Goal: Information Seeking & Learning: Check status

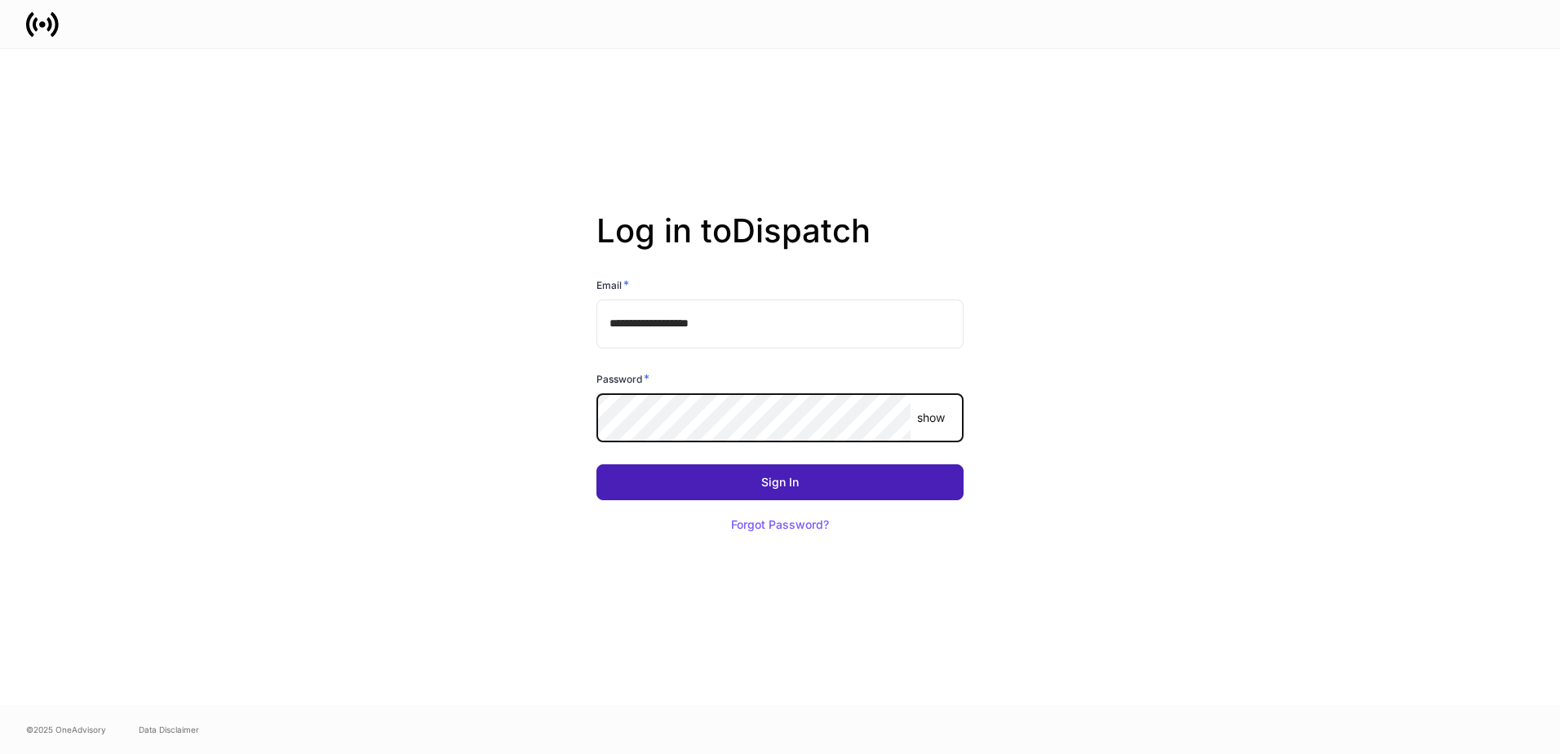
click at [813, 482] on button "Sign In" at bounding box center [780, 482] width 367 height 36
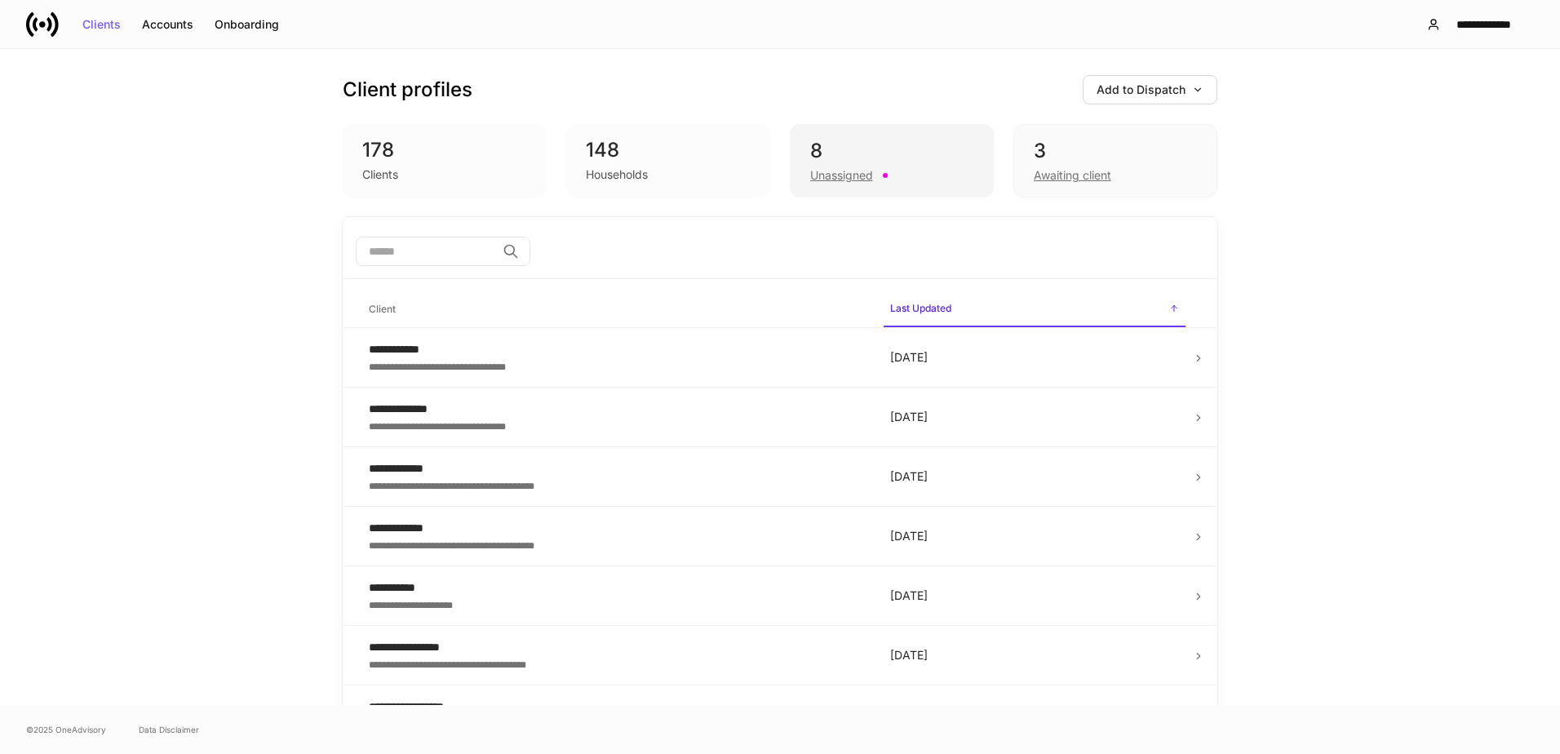
click at [826, 148] on div "8" at bounding box center [891, 151] width 163 height 26
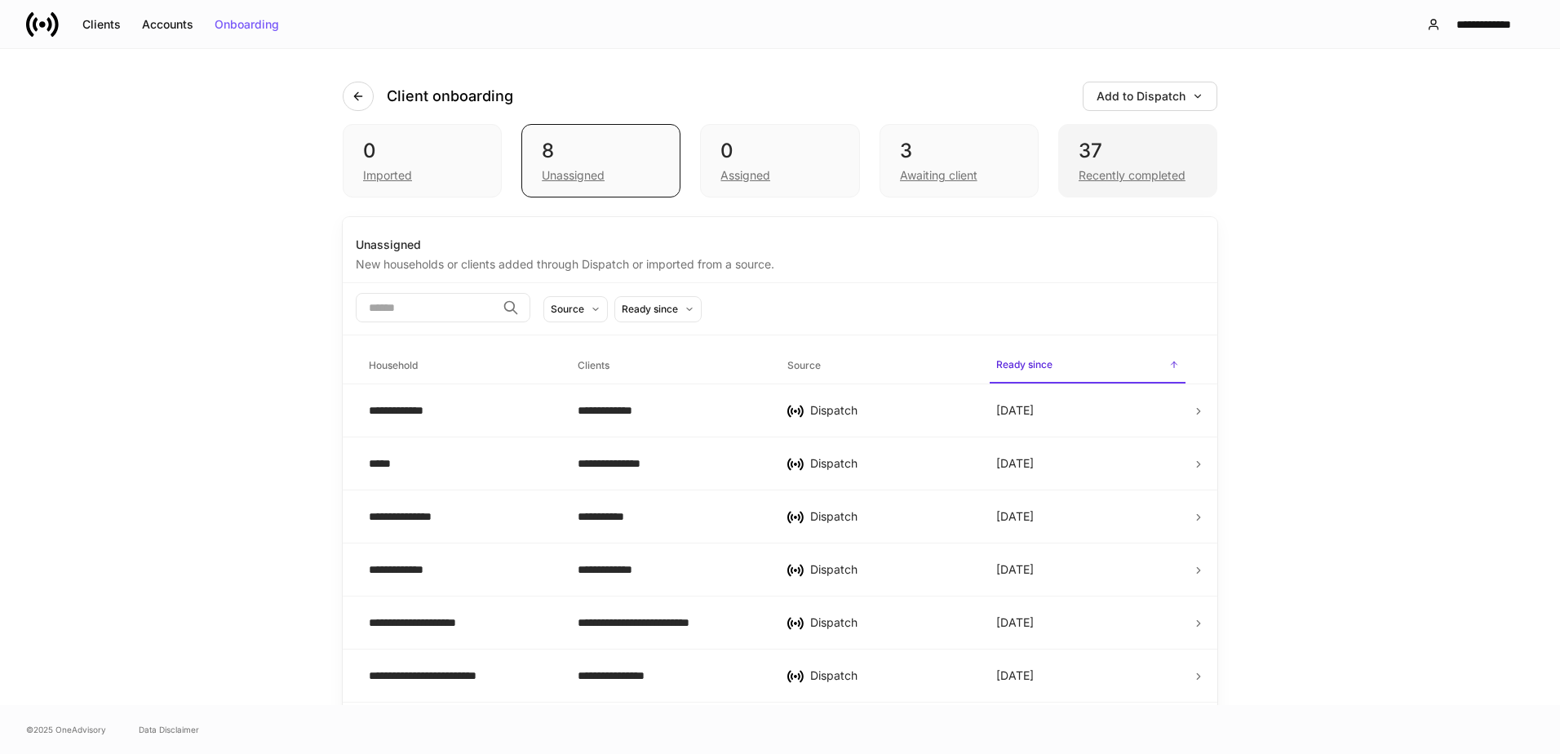
click at [1099, 165] on div "Recently completed" at bounding box center [1138, 174] width 118 height 20
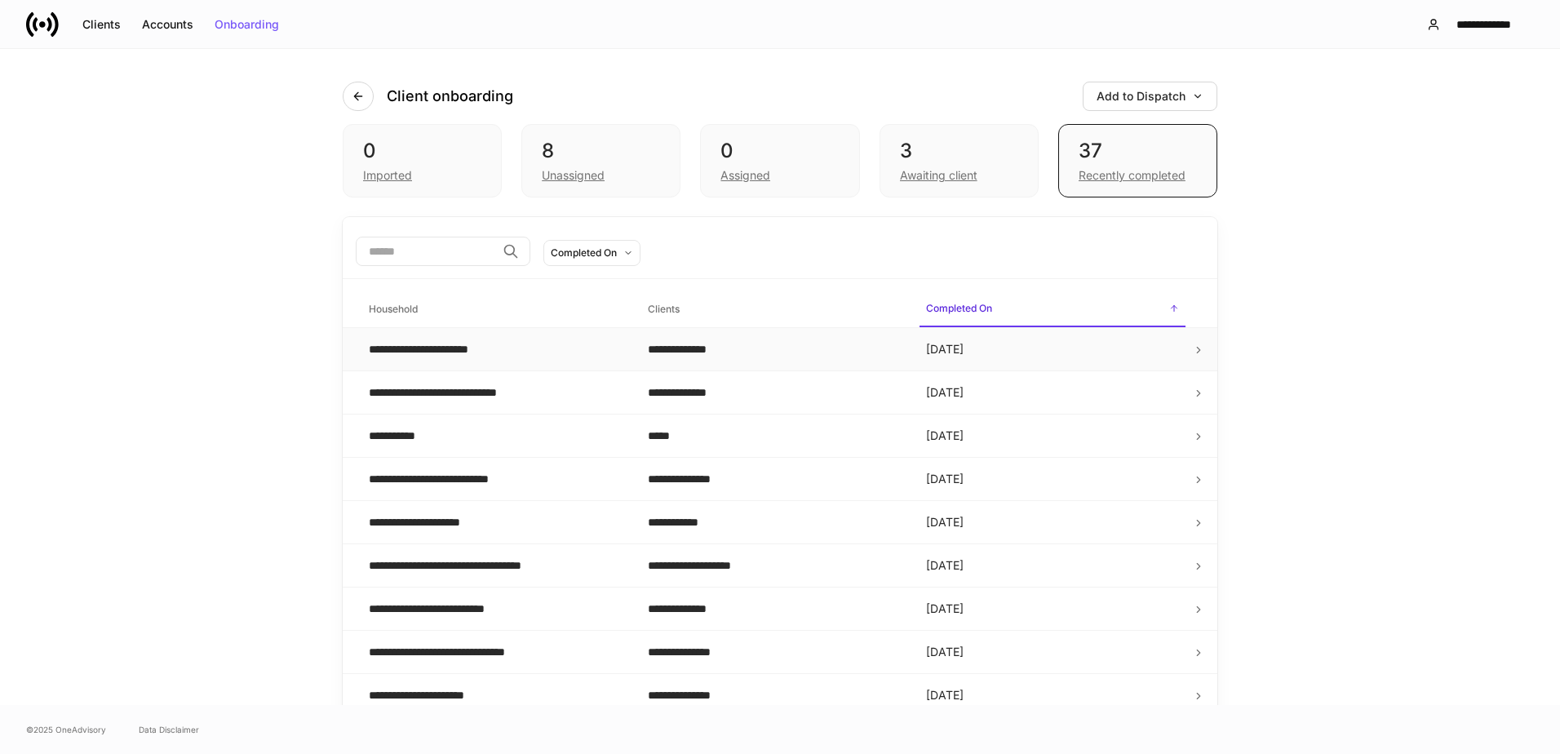
click at [447, 351] on div "**********" at bounding box center [442, 349] width 146 height 16
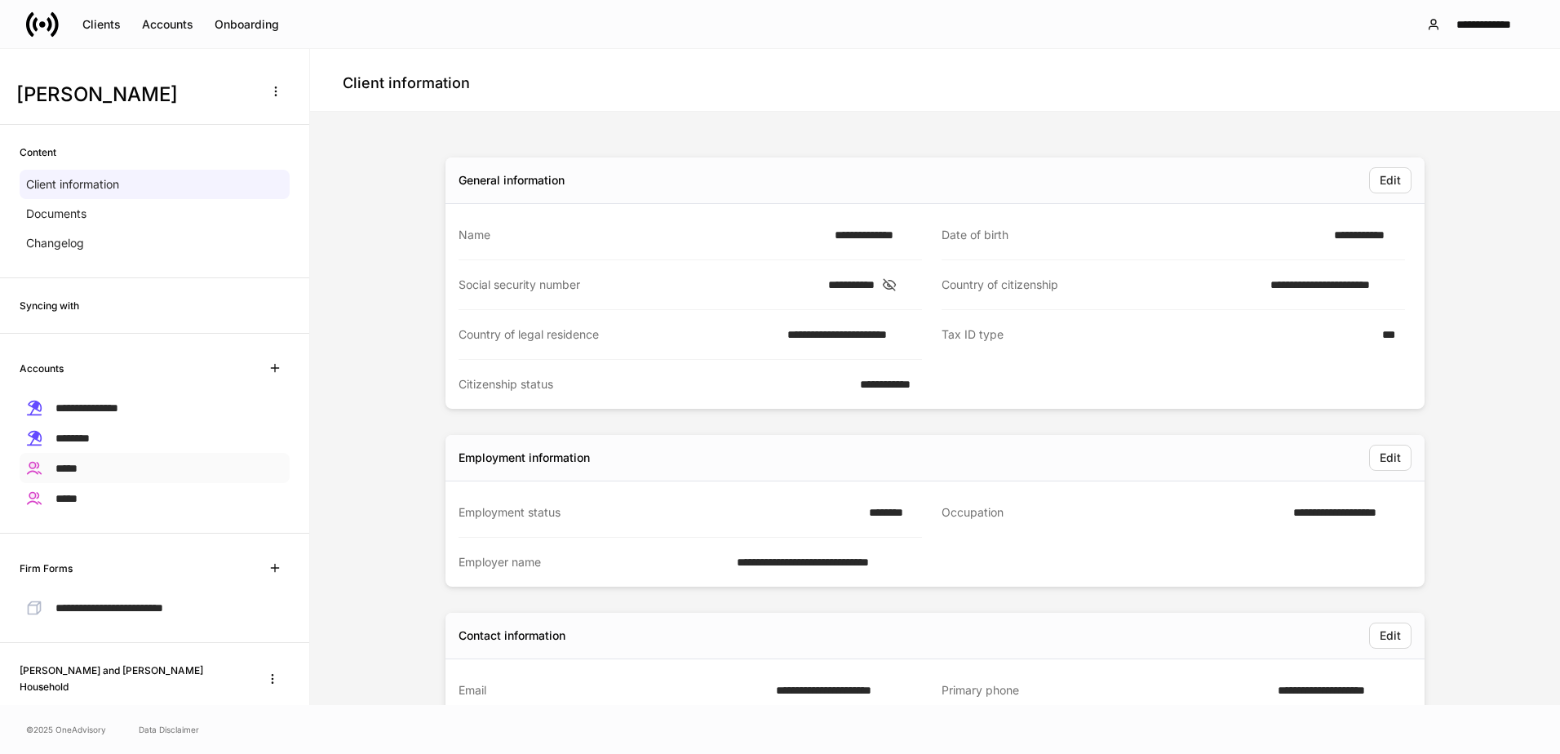
click at [102, 461] on div "*****" at bounding box center [155, 468] width 270 height 30
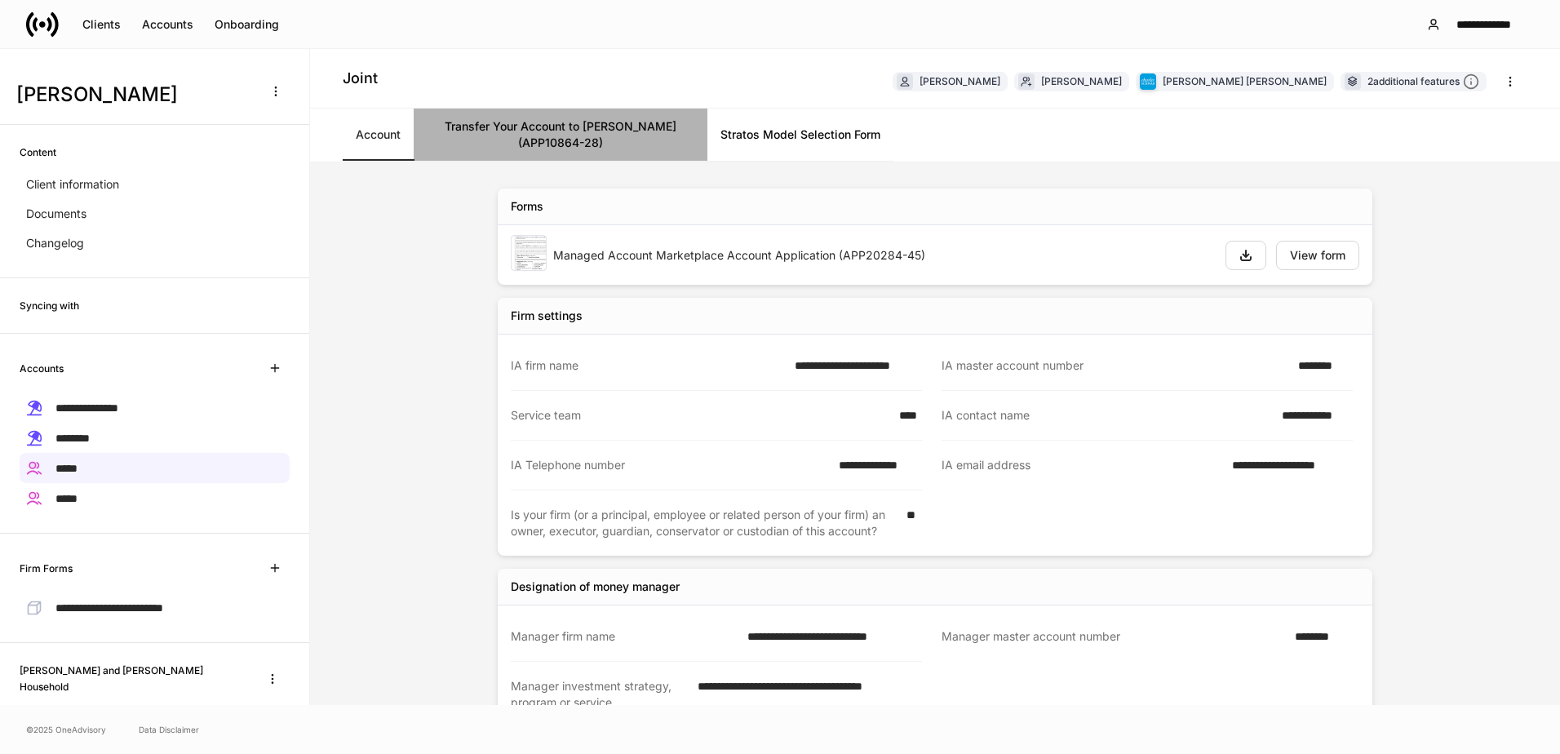
click at [603, 134] on link "Transfer Your Account to Schwab (APP10864-28)" at bounding box center [561, 135] width 294 height 52
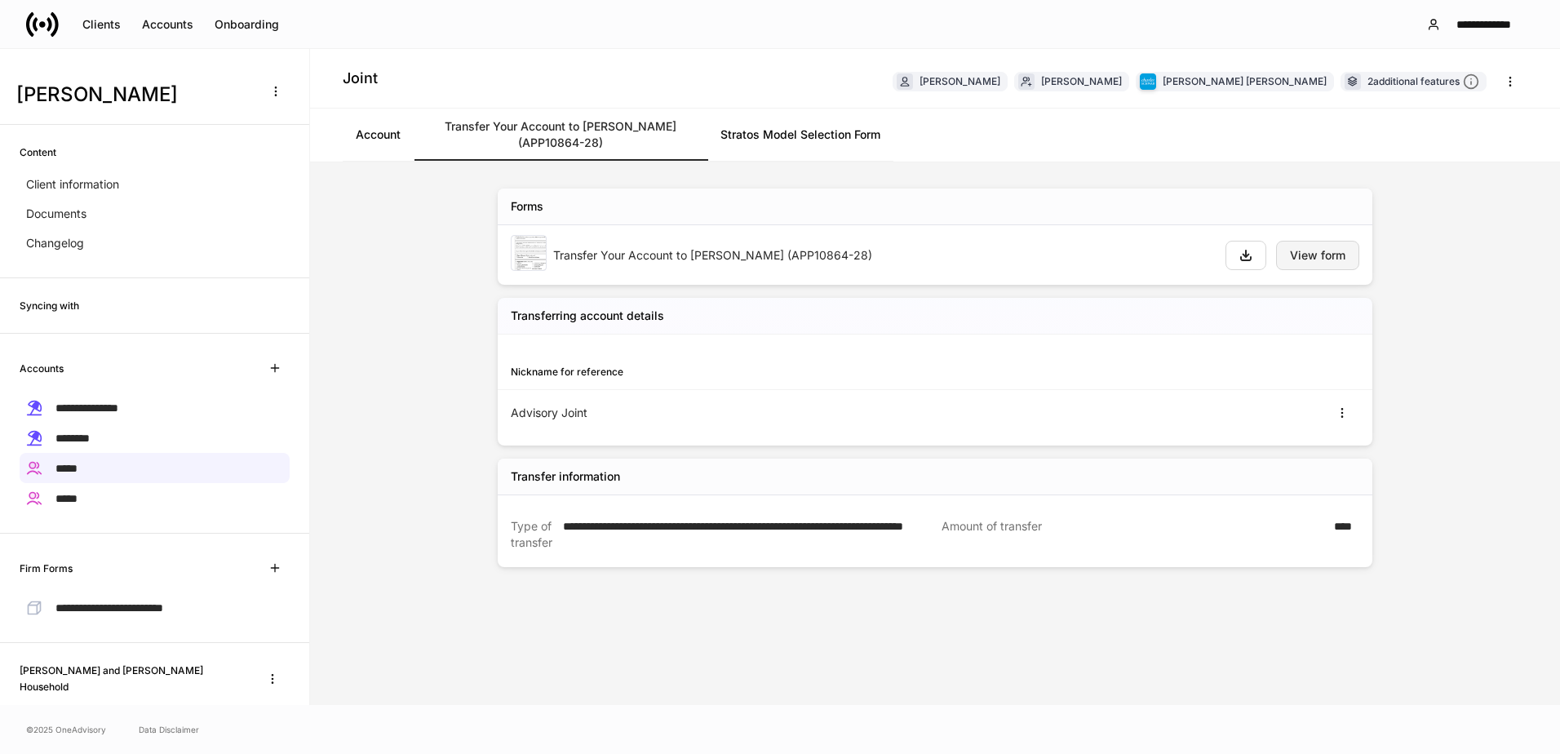
click at [1324, 255] on div "View form" at bounding box center [1317, 255] width 55 height 11
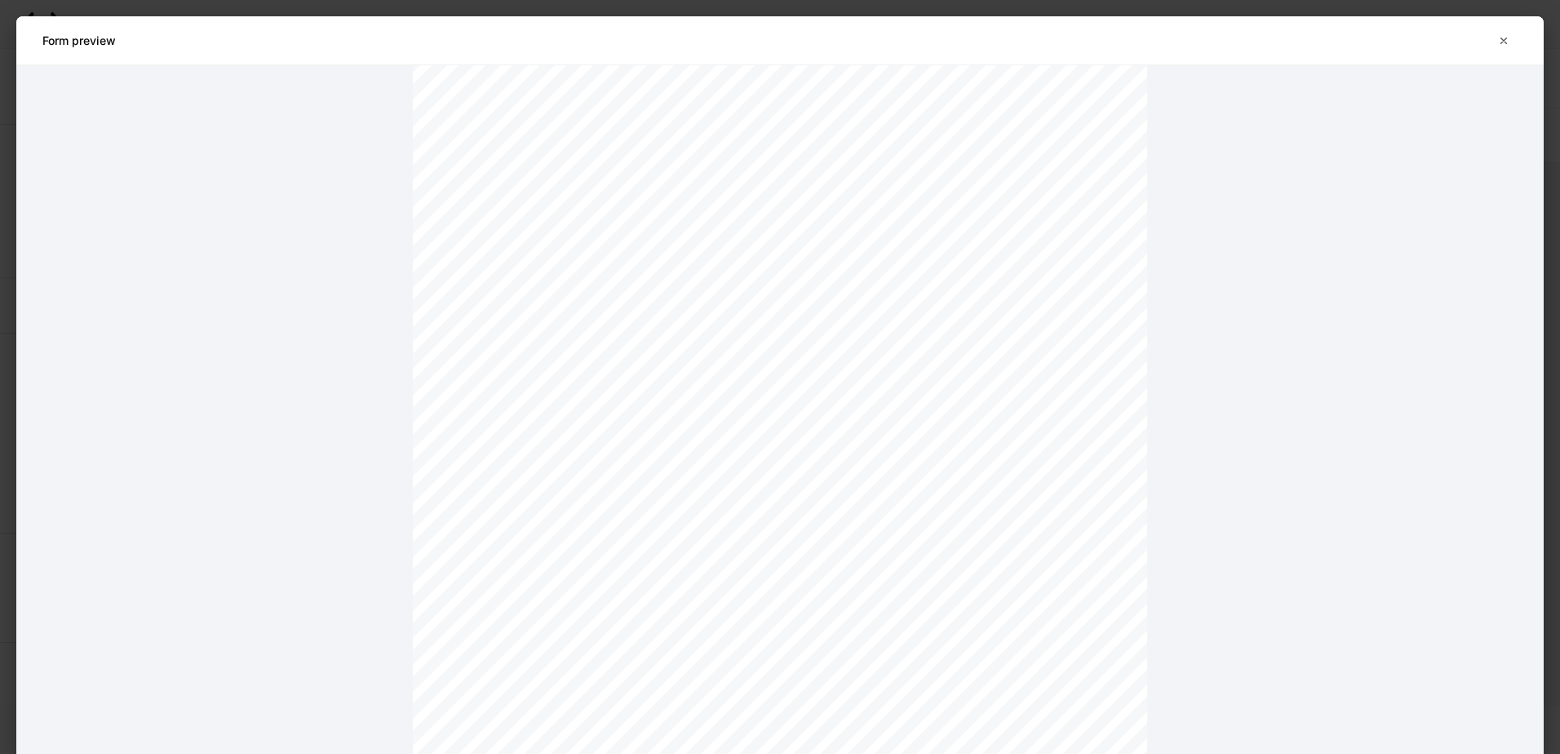
scroll to position [326, 0]
click at [1504, 43] on icon "button" at bounding box center [1504, 40] width 13 height 13
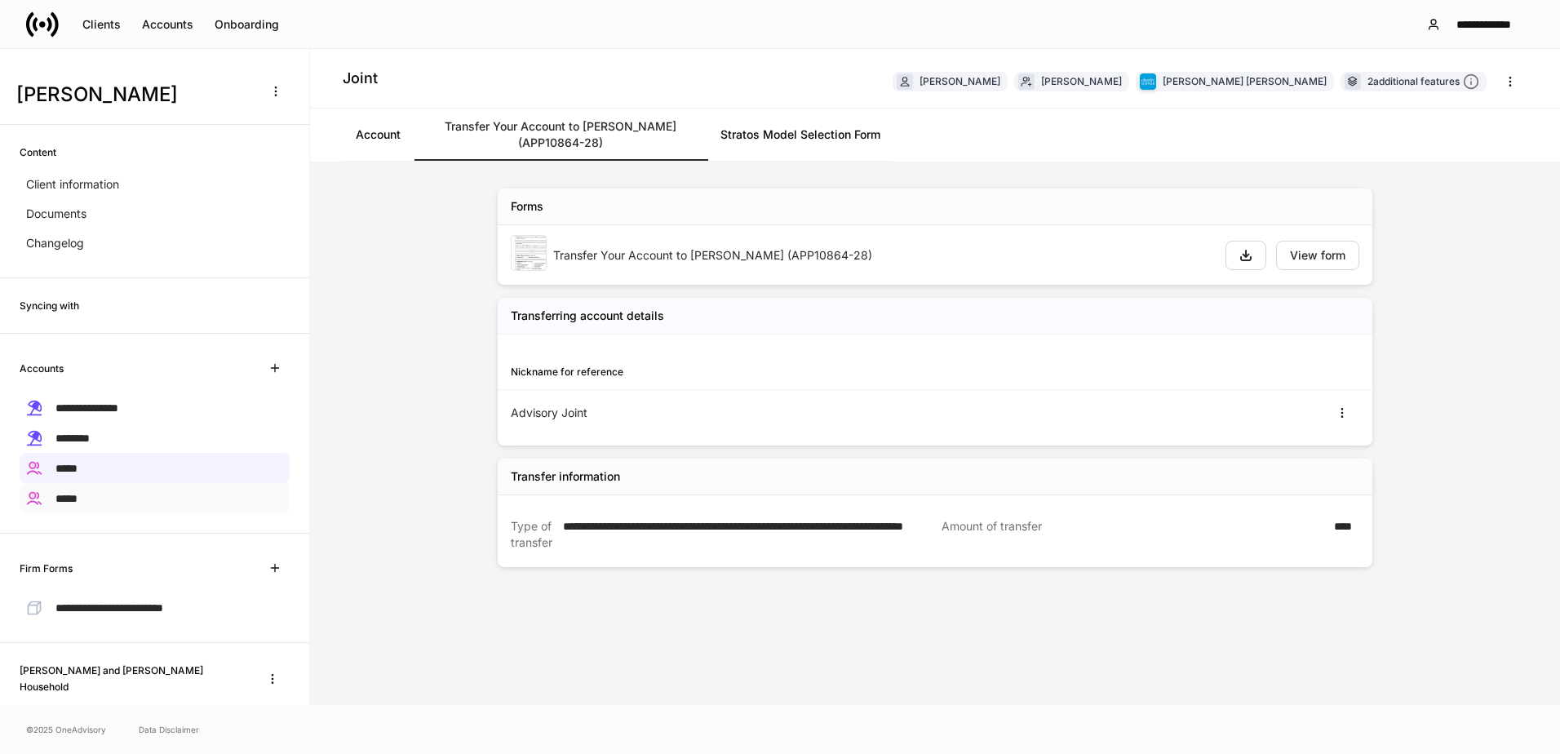
click at [91, 492] on div "*****" at bounding box center [155, 498] width 270 height 30
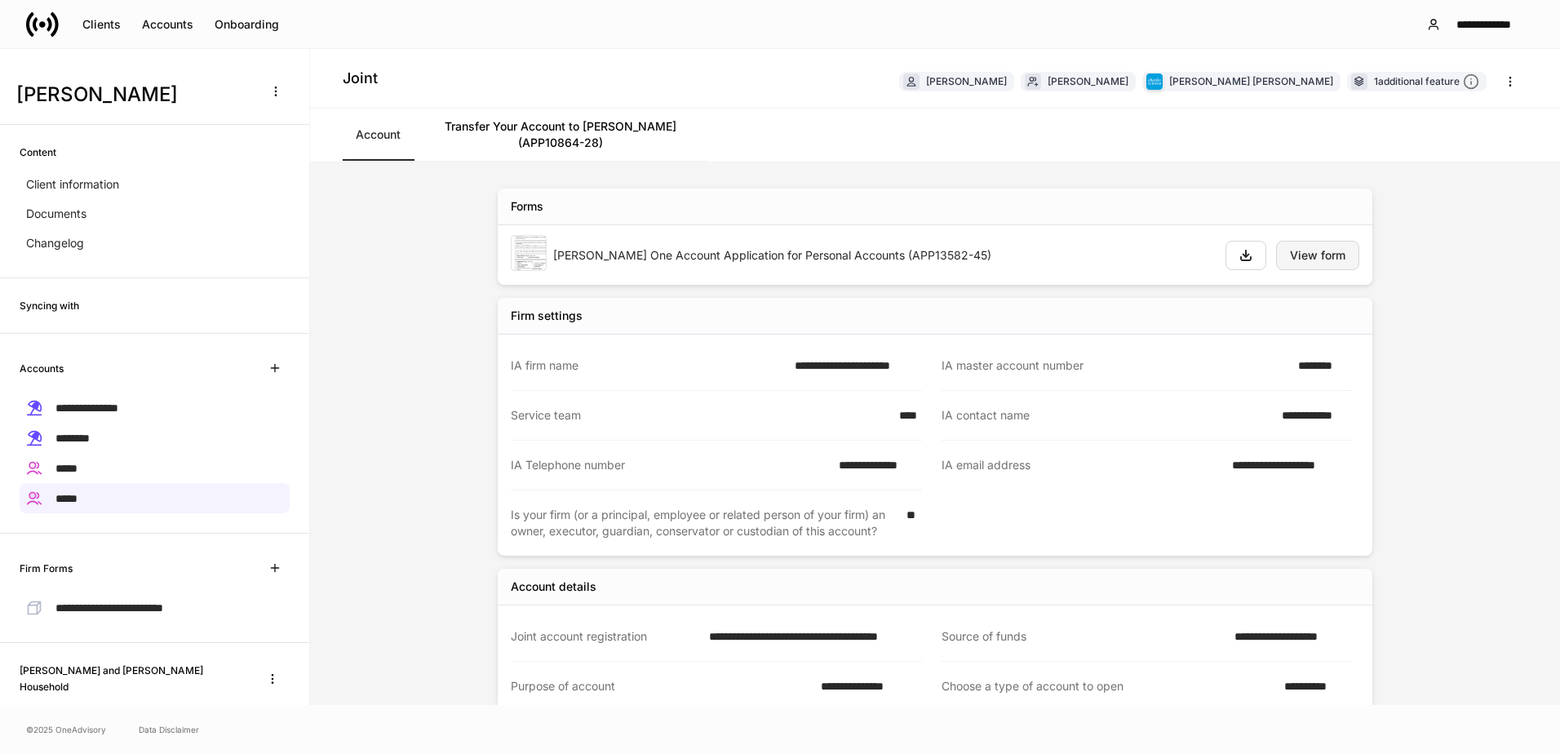
click at [1298, 263] on button "View form" at bounding box center [1317, 255] width 83 height 29
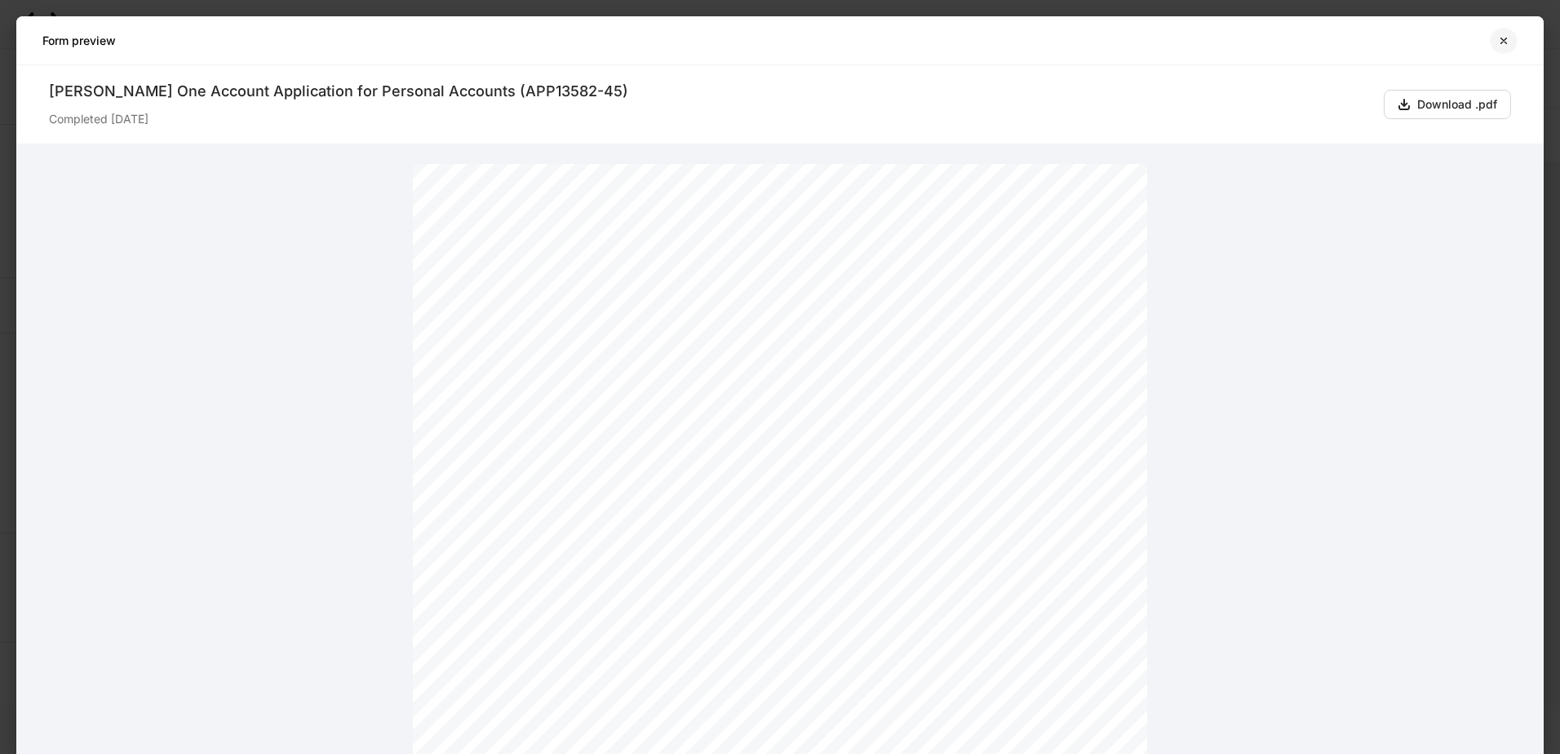
click at [1498, 43] on icon "button" at bounding box center [1504, 40] width 13 height 13
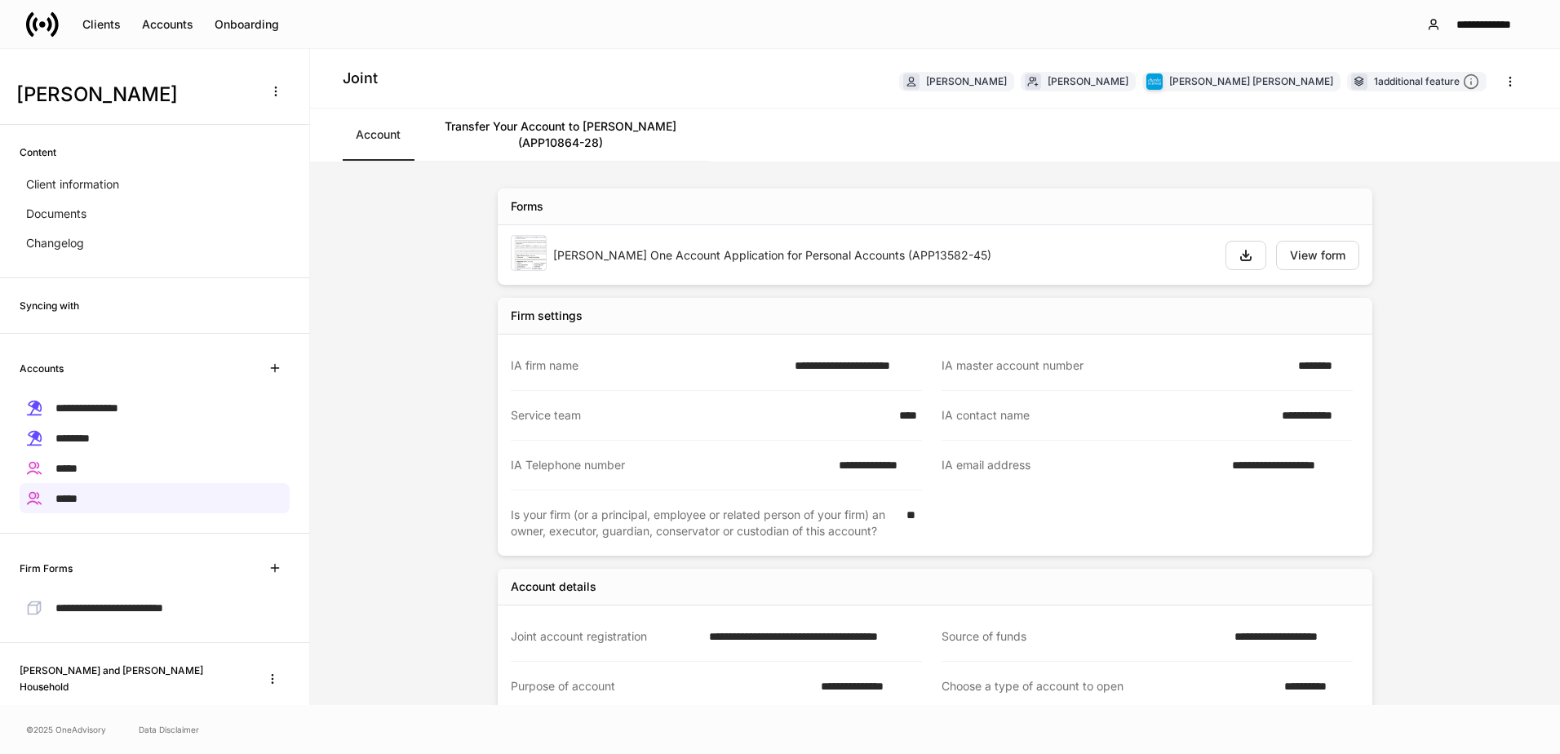
click at [607, 127] on link "Transfer Your Account to Schwab (APP10864-28)" at bounding box center [561, 135] width 294 height 52
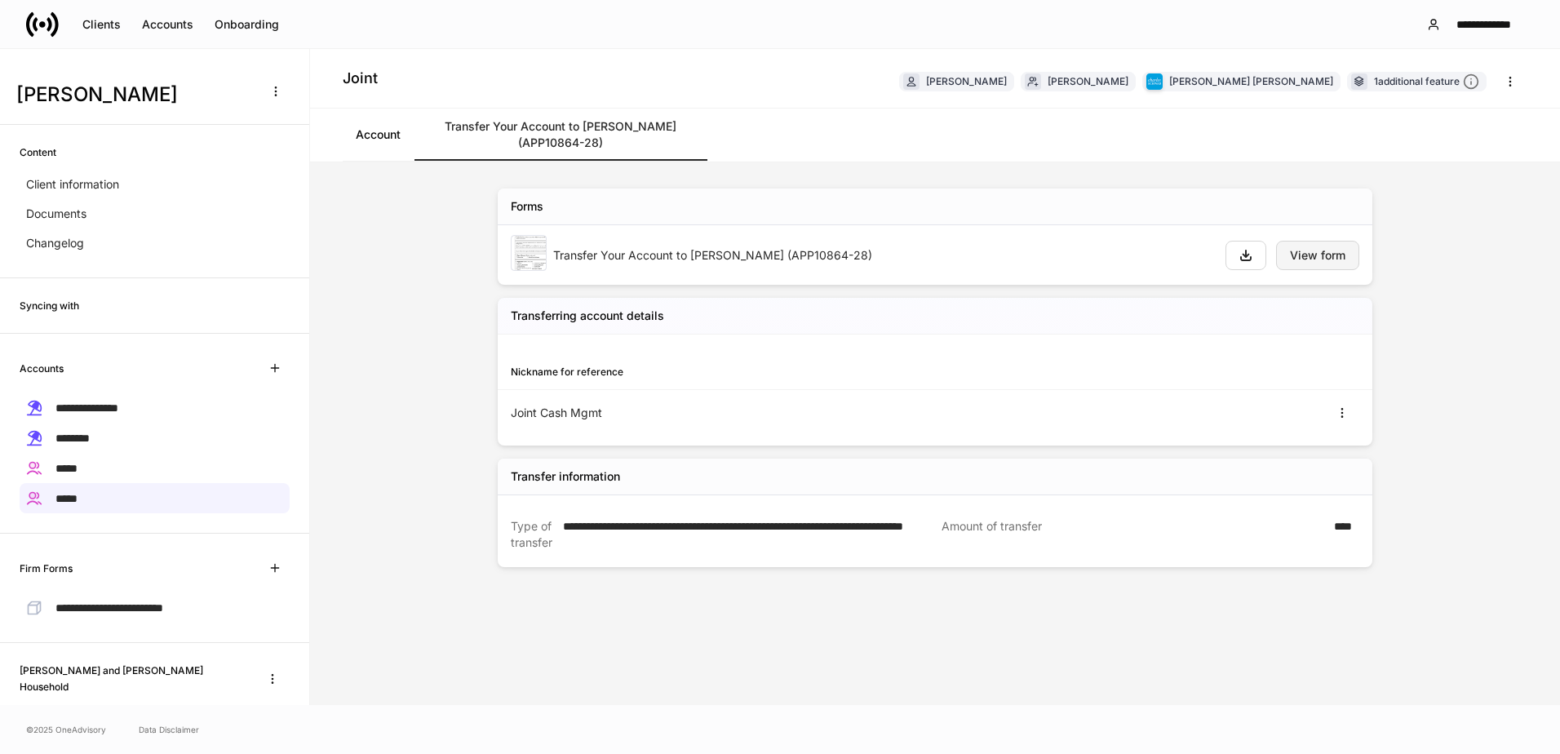
click at [1305, 251] on div "View form" at bounding box center [1317, 255] width 55 height 11
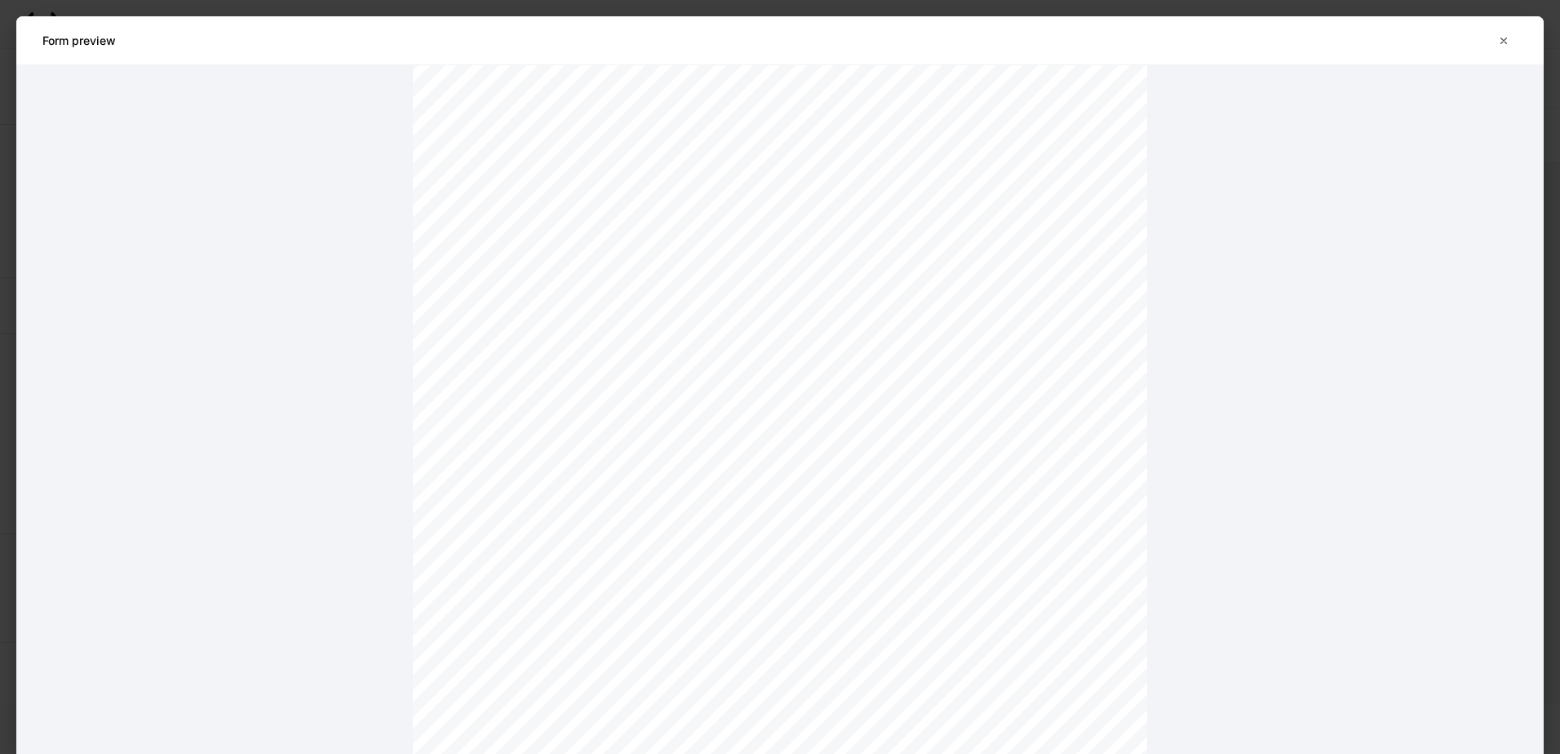
scroll to position [245, 0]
click at [1506, 41] on icon "button" at bounding box center [1504, 40] width 13 height 13
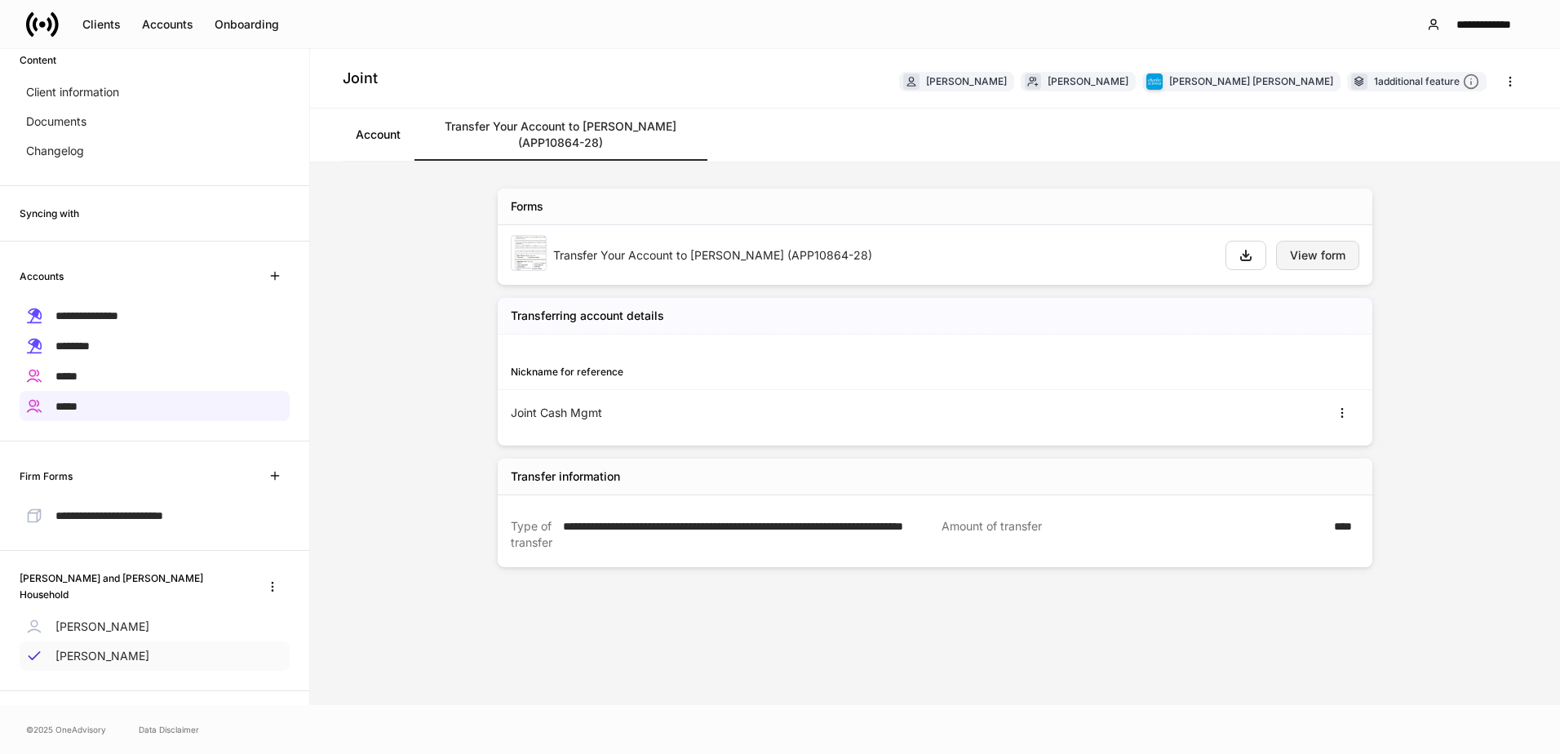
scroll to position [95, 0]
click at [113, 616] on p "Jason Labroo" at bounding box center [102, 624] width 94 height 16
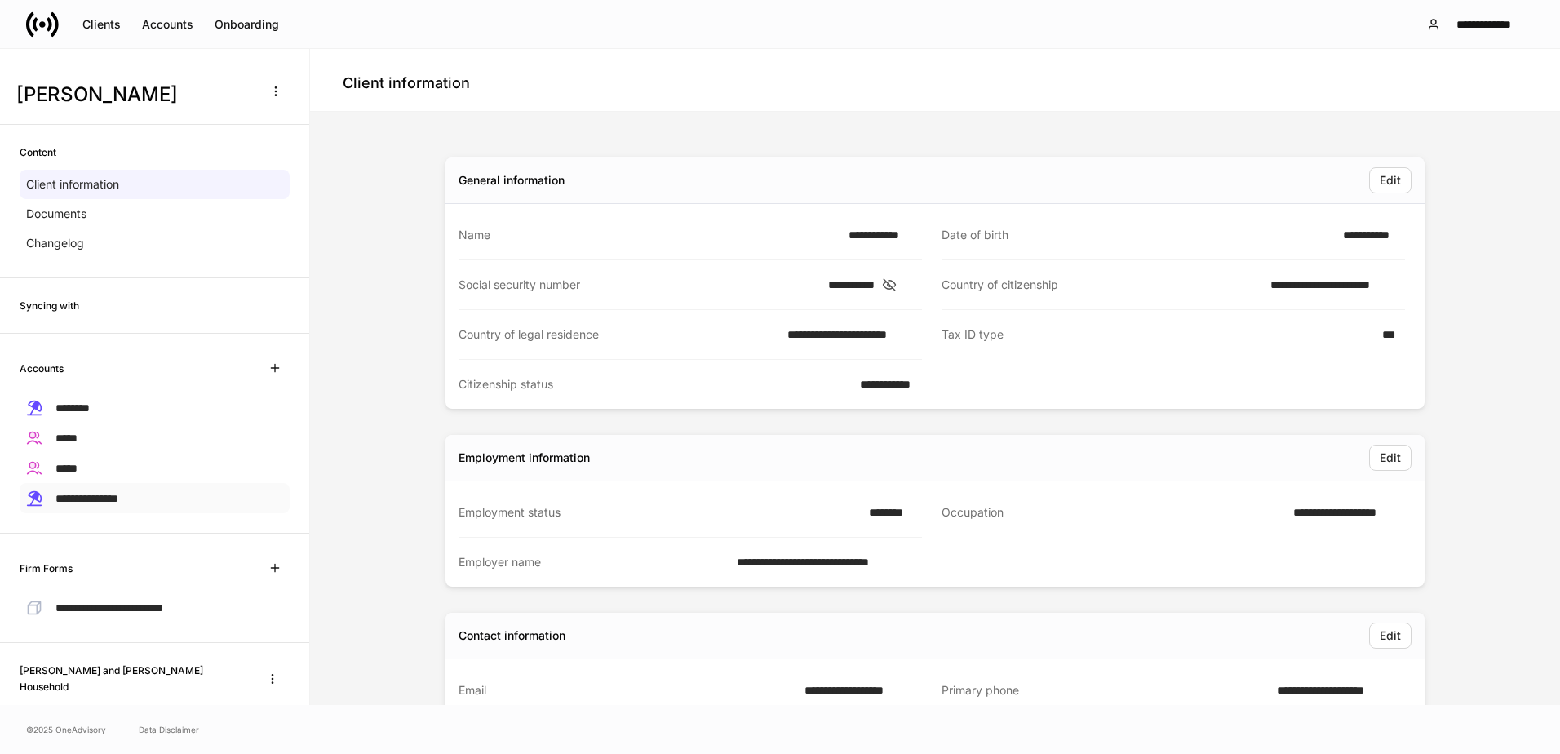
click at [95, 498] on span "**********" at bounding box center [86, 498] width 63 height 11
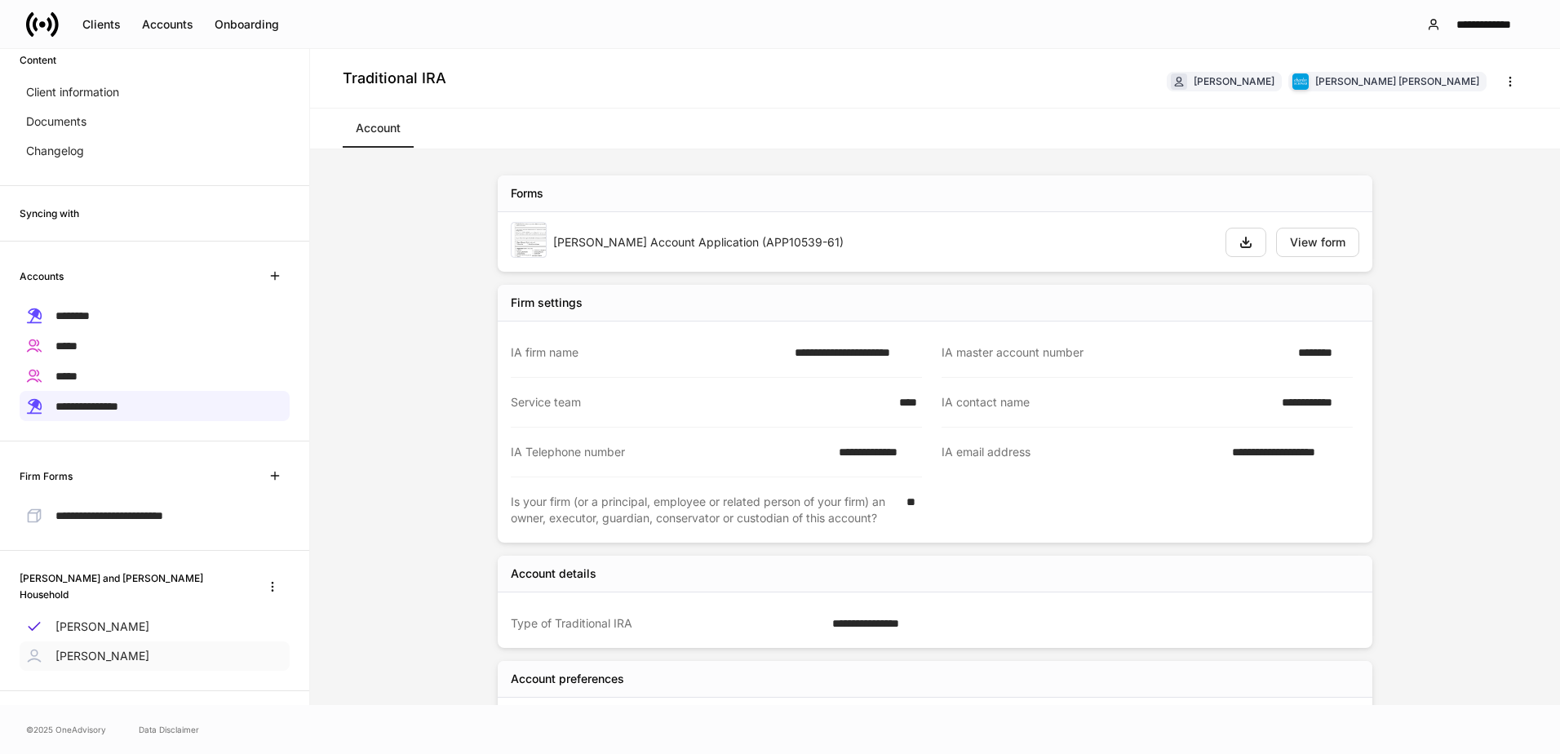
scroll to position [95, 0]
click at [123, 646] on p "Madison Labroo" at bounding box center [102, 654] width 94 height 16
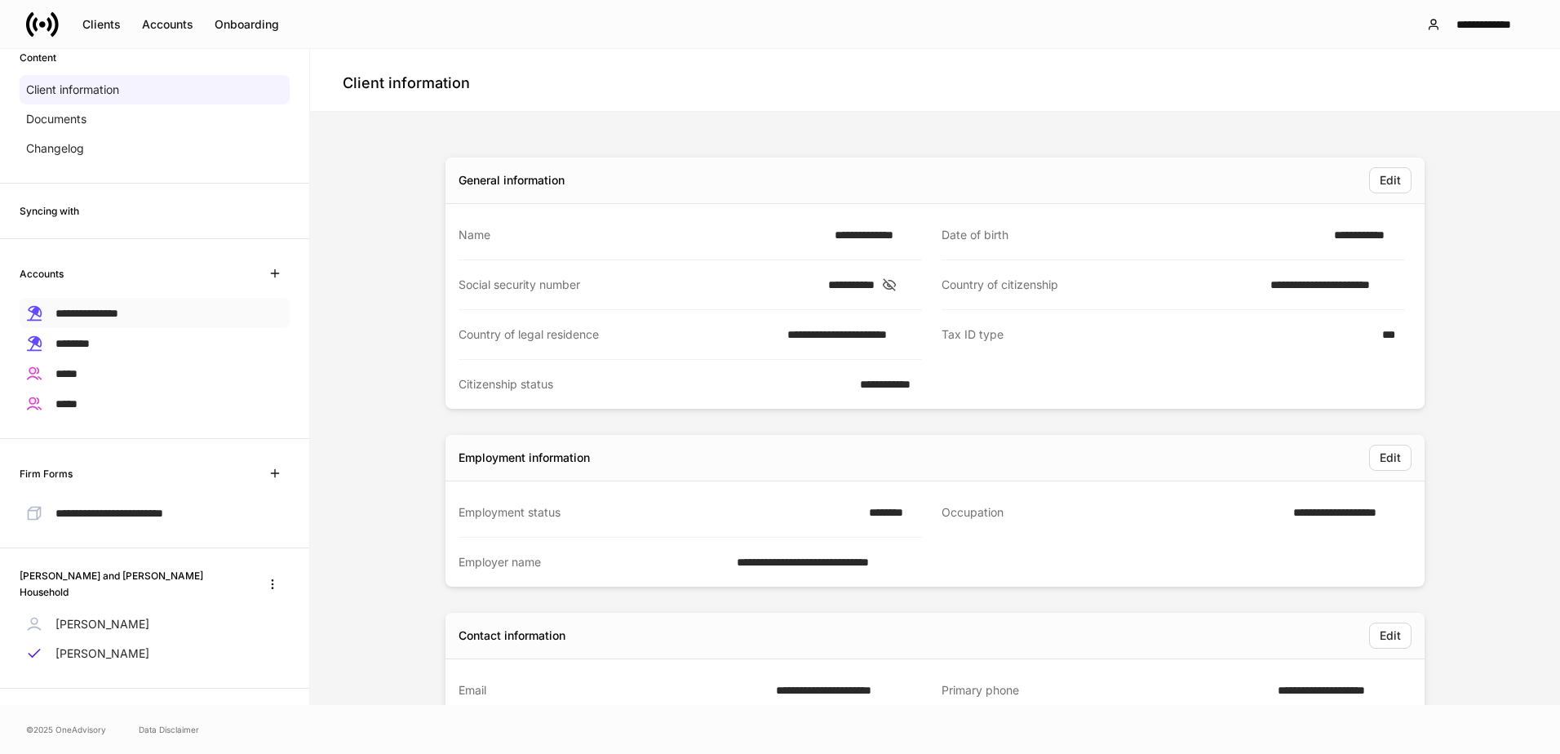
click at [93, 312] on span "**********" at bounding box center [86, 313] width 63 height 11
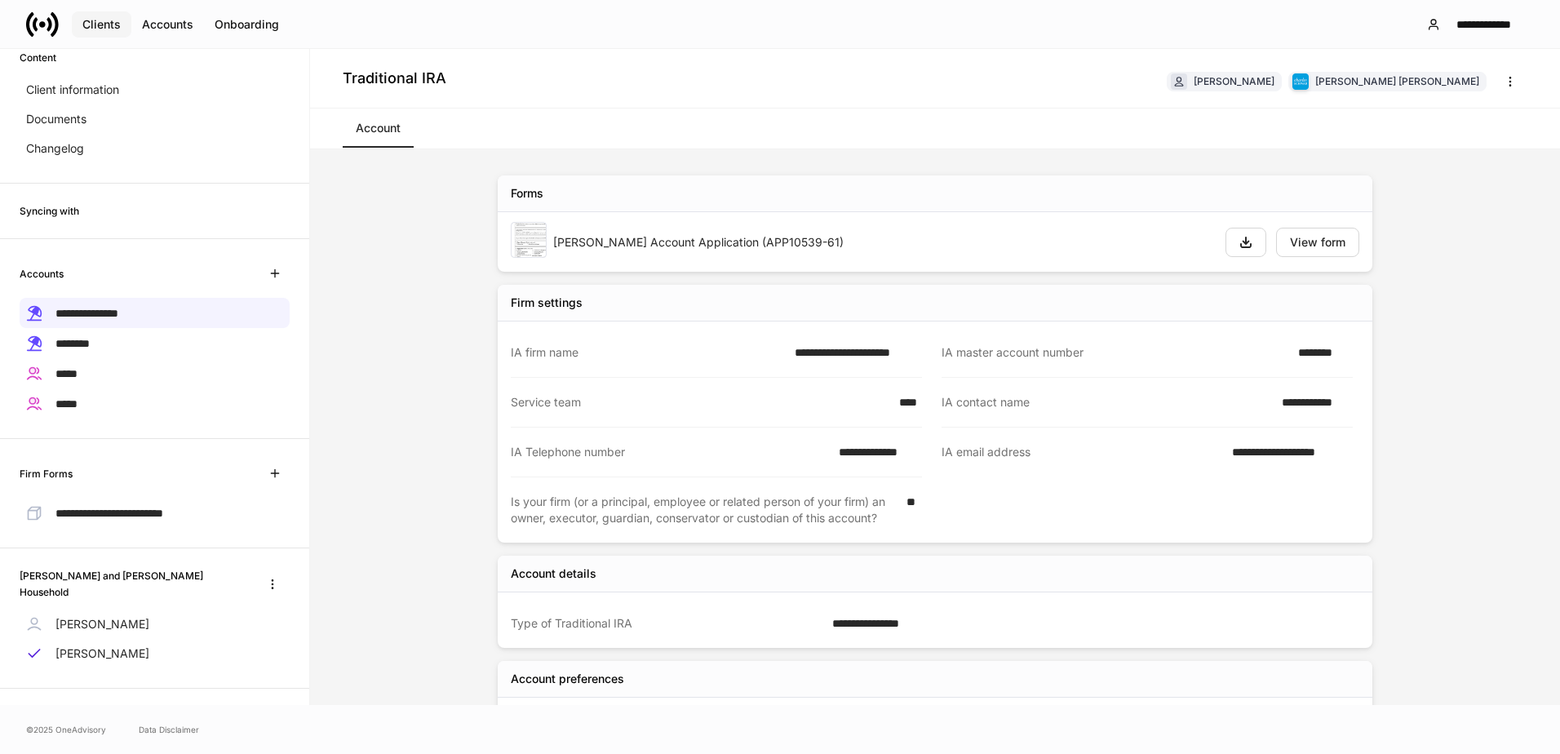
click at [97, 24] on div "Clients" at bounding box center [101, 24] width 38 height 11
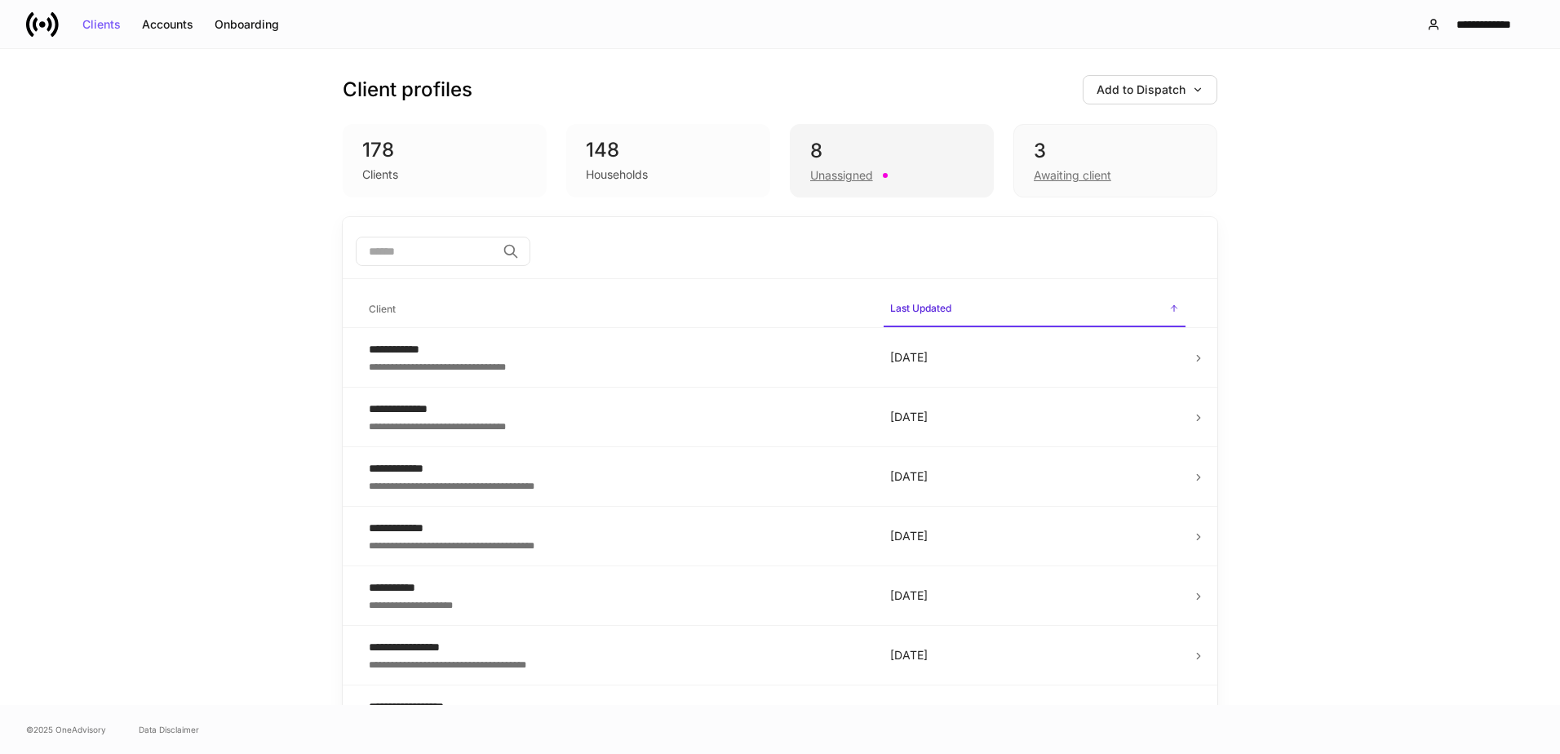
click at [860, 159] on div "8" at bounding box center [891, 151] width 163 height 26
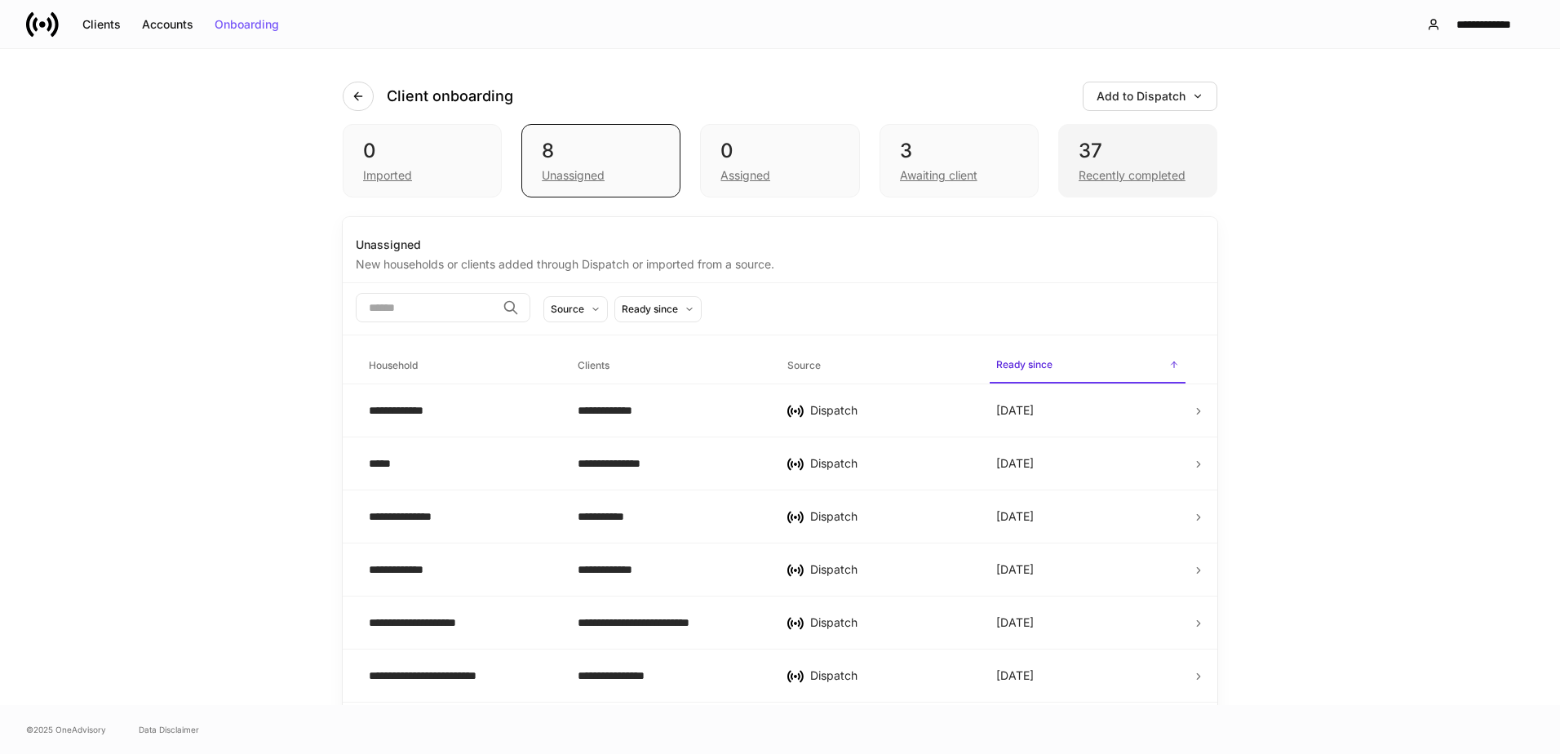
click at [1130, 150] on div "37" at bounding box center [1138, 151] width 118 height 26
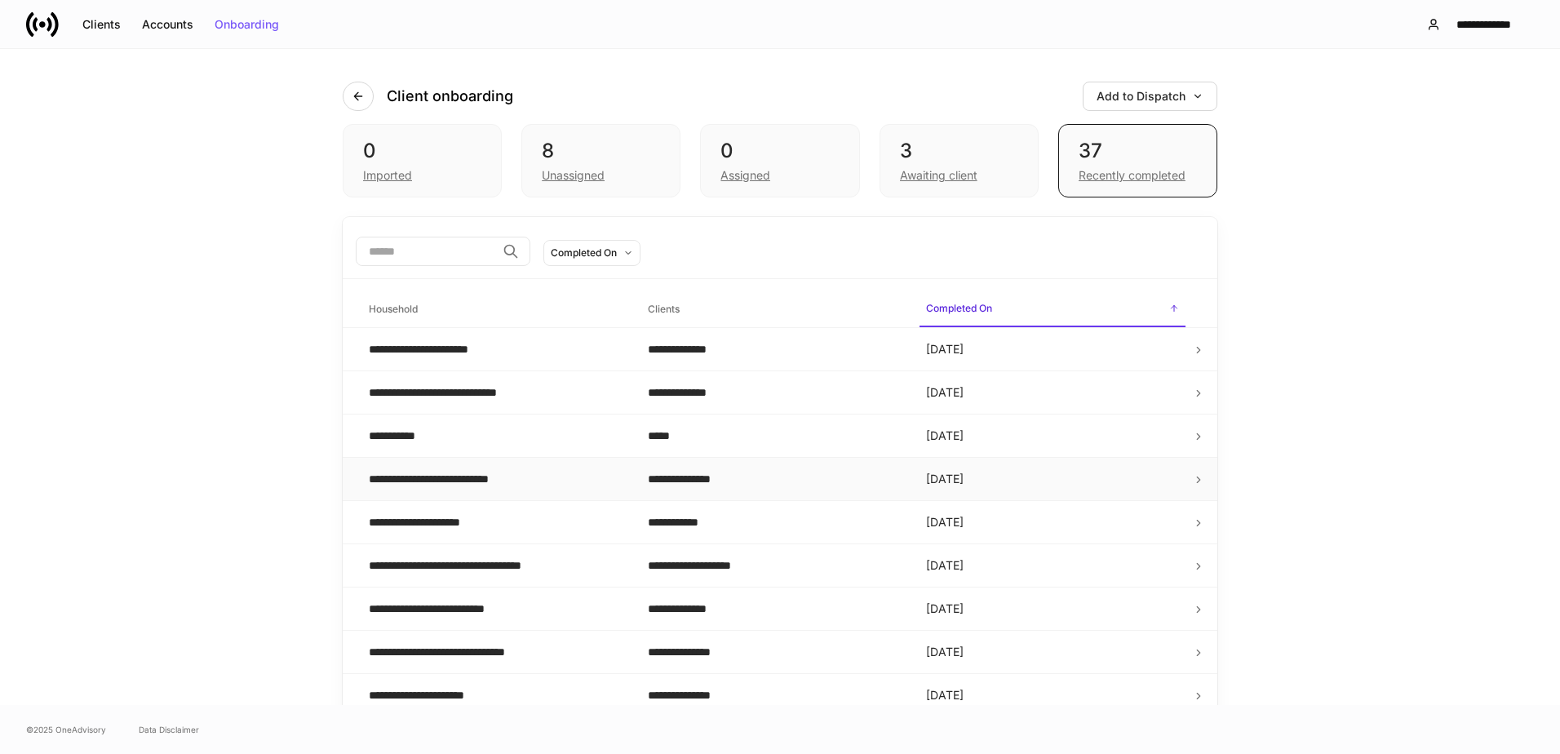
click at [492, 481] on div "**********" at bounding box center [454, 479] width 171 height 16
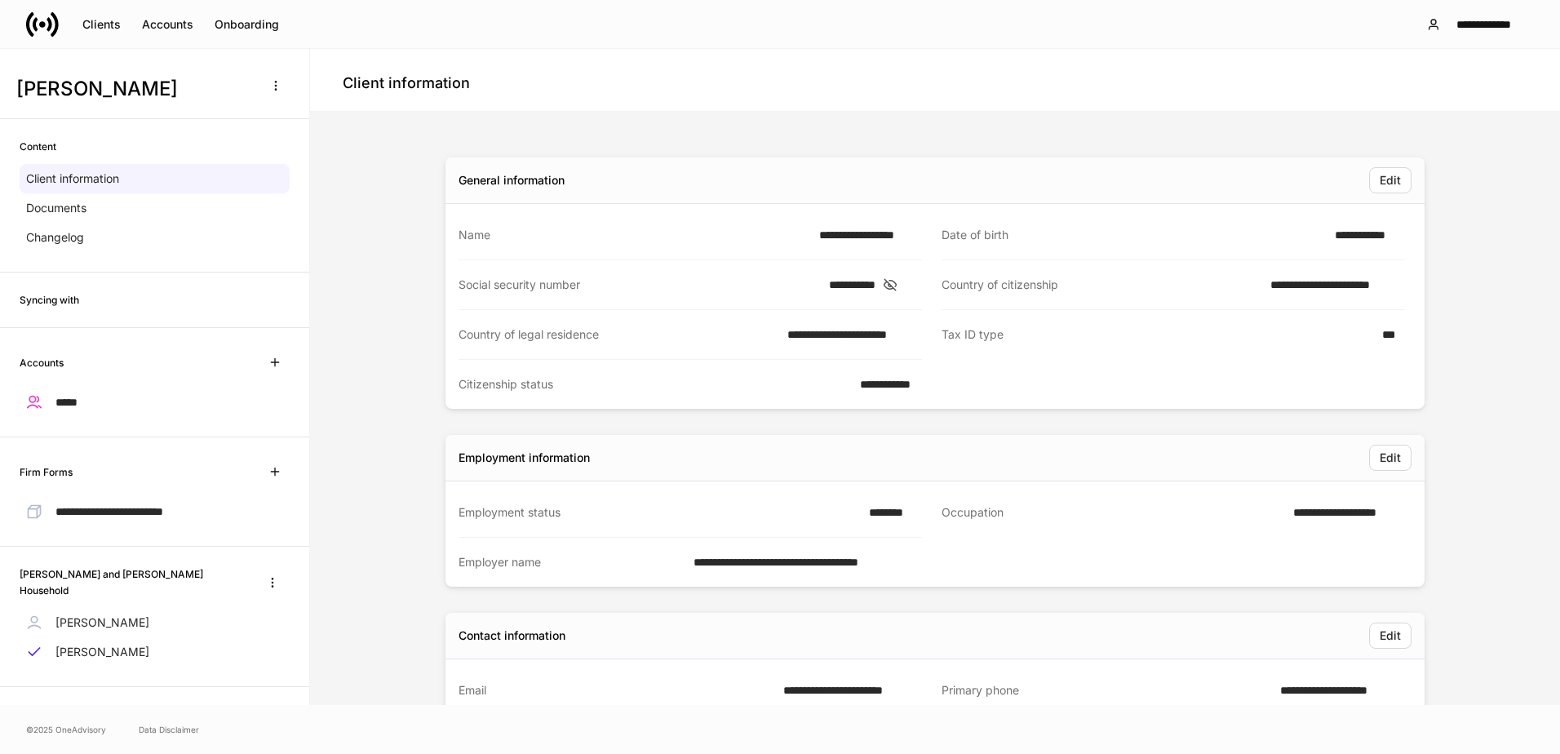
scroll to position [7, 0]
click at [112, 614] on p "Andrew Matakovich" at bounding box center [102, 622] width 94 height 16
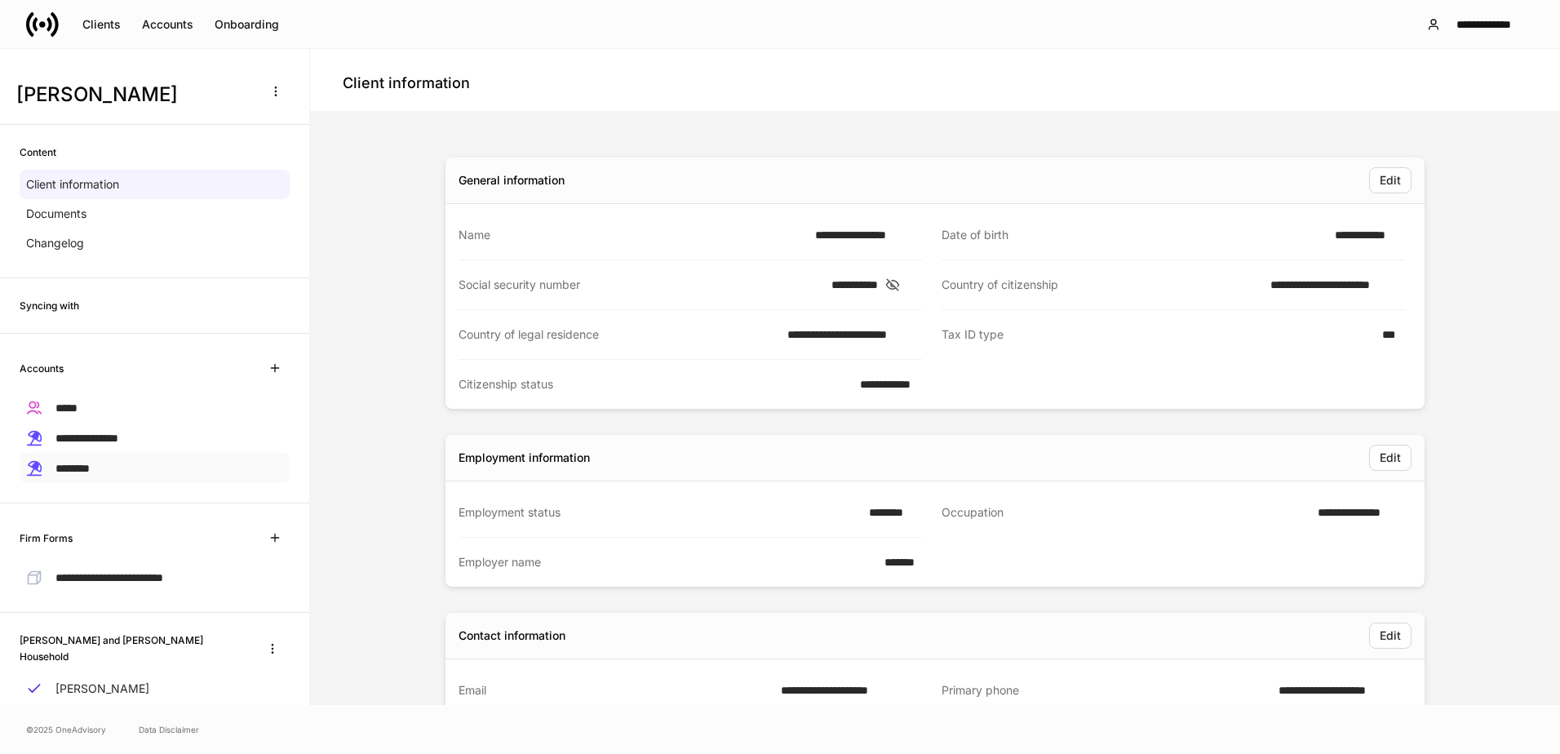
click at [90, 464] on span "********" at bounding box center [72, 468] width 34 height 11
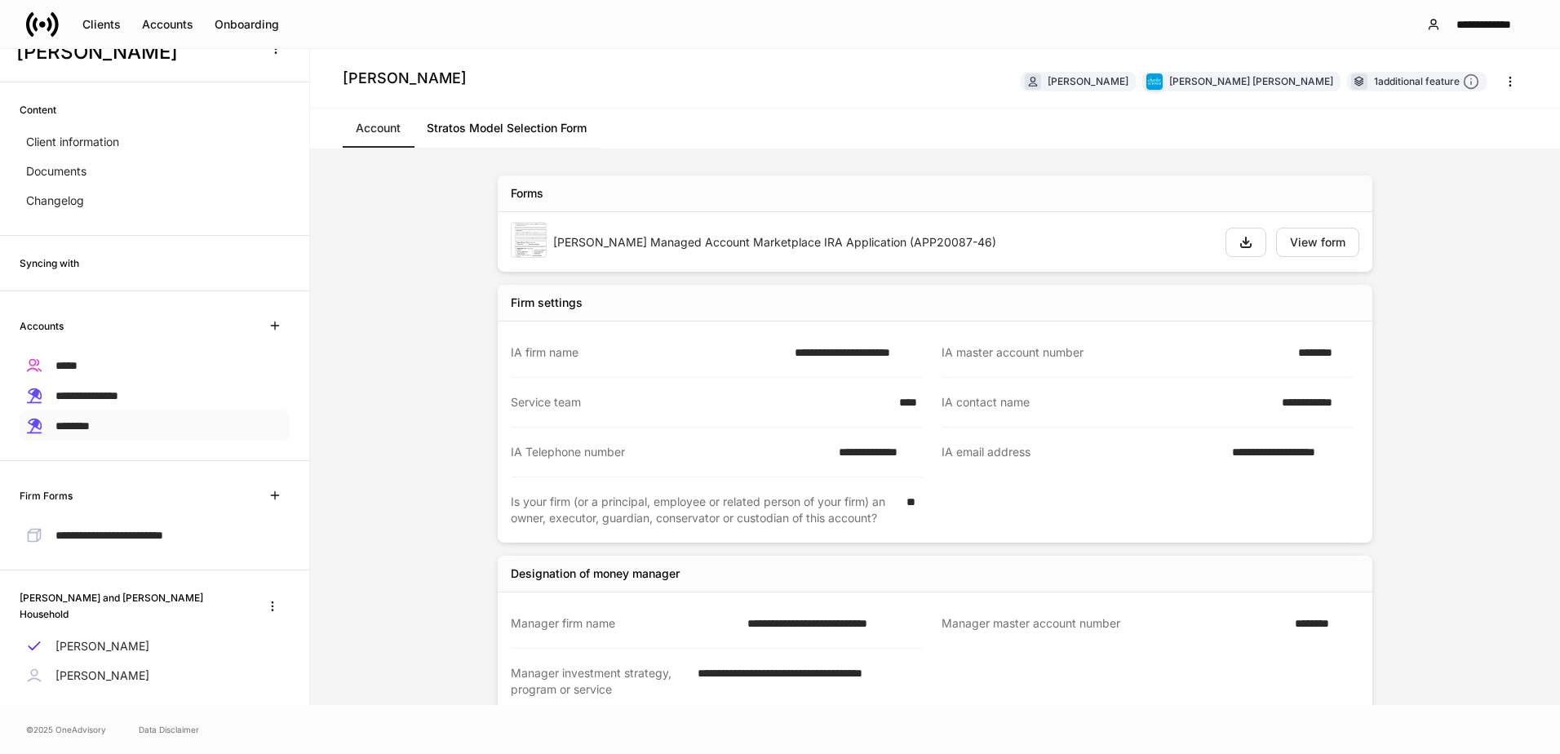
scroll to position [65, 0]
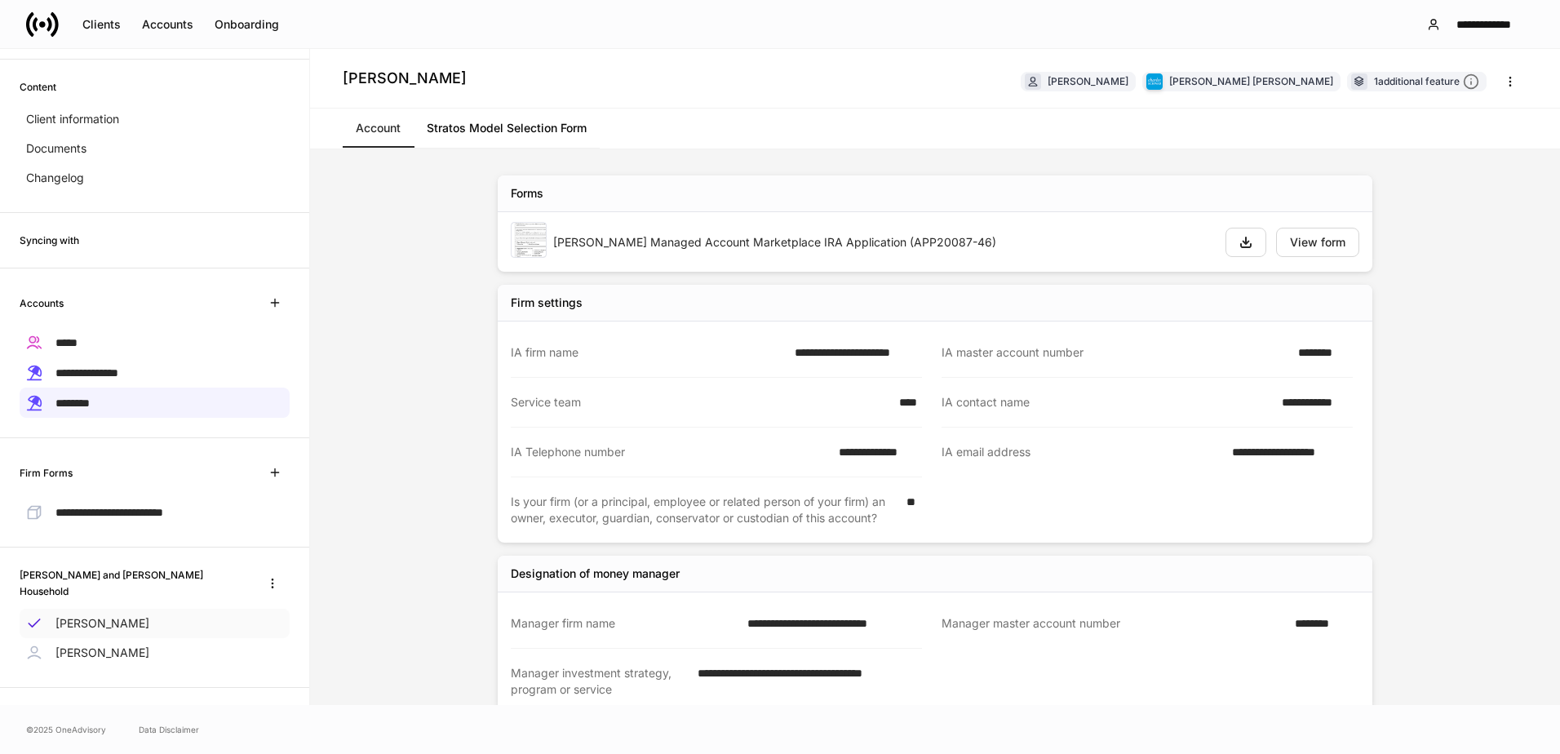
click at [142, 619] on p "Andrew Matakovich" at bounding box center [102, 623] width 94 height 16
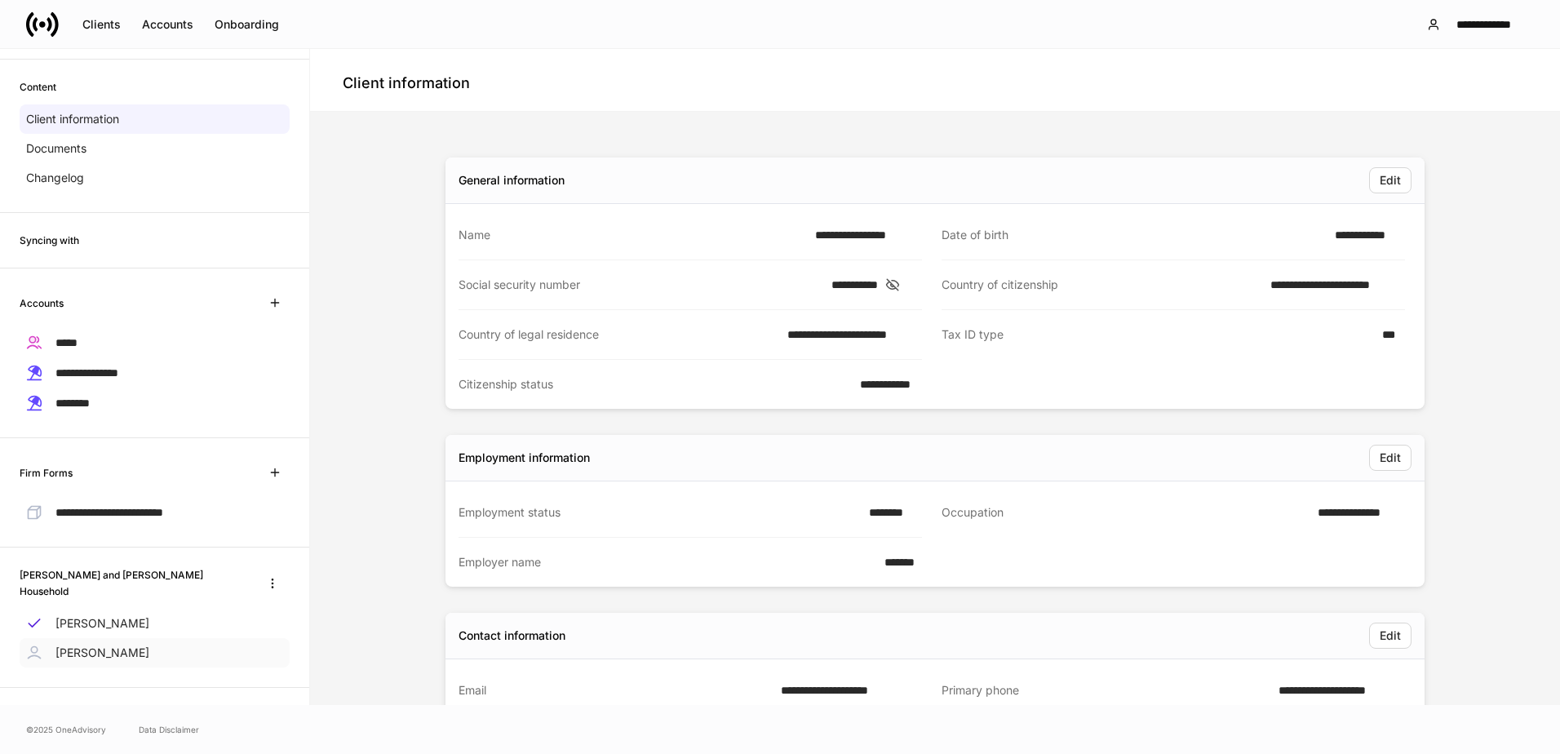
click at [141, 645] on p "Kristen Matakovich" at bounding box center [102, 653] width 94 height 16
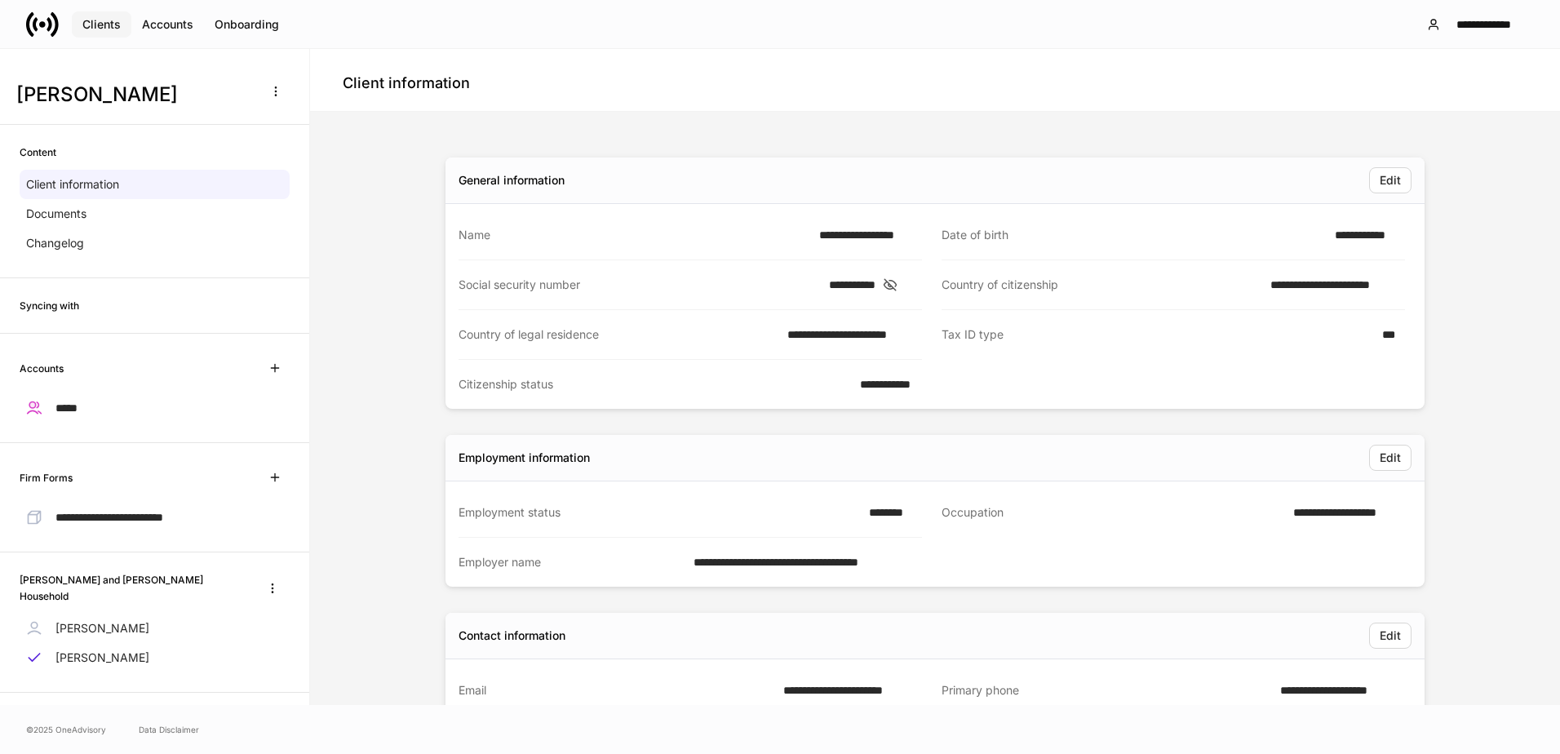
click at [91, 22] on div "Clients" at bounding box center [101, 24] width 38 height 11
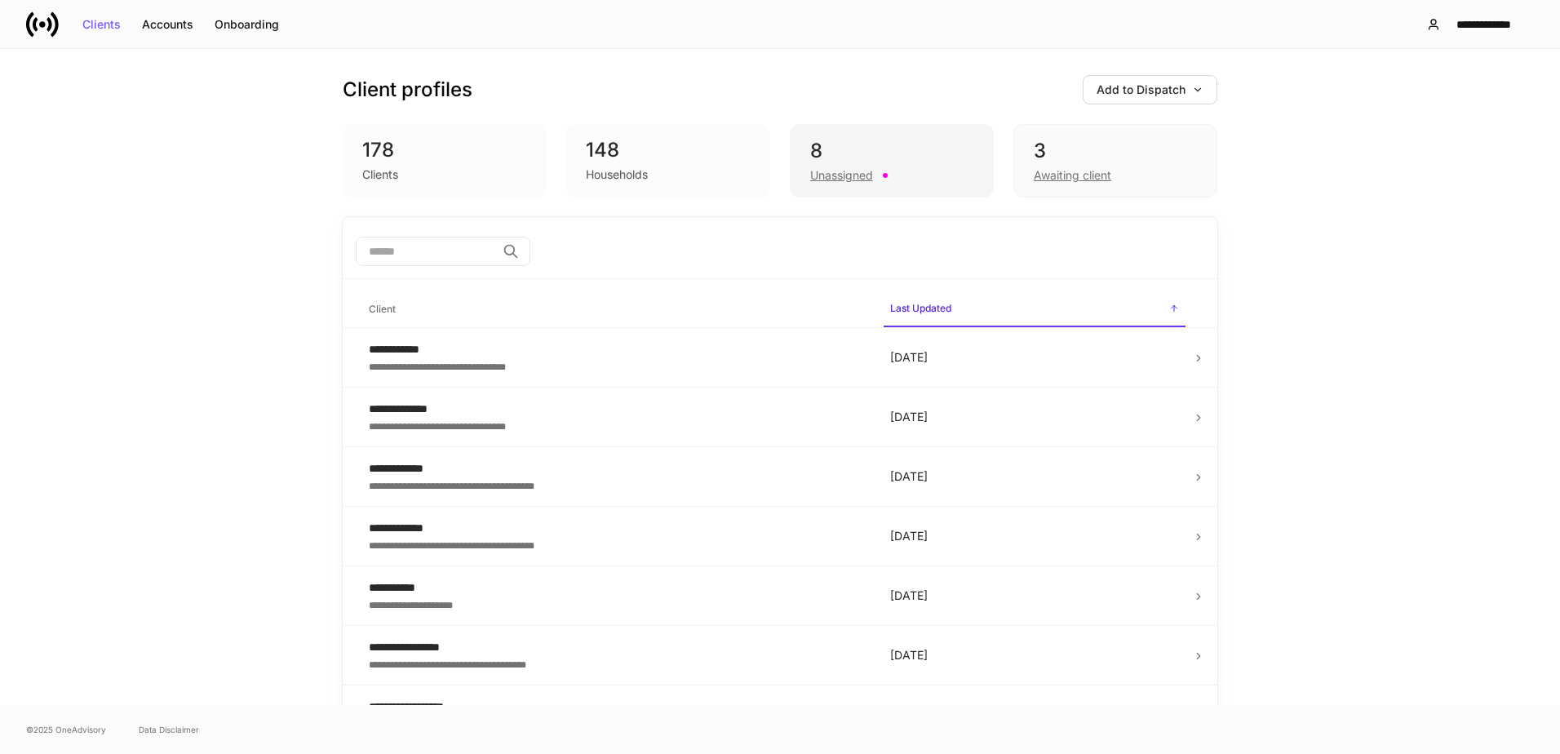
click at [832, 151] on div "8" at bounding box center [891, 151] width 163 height 26
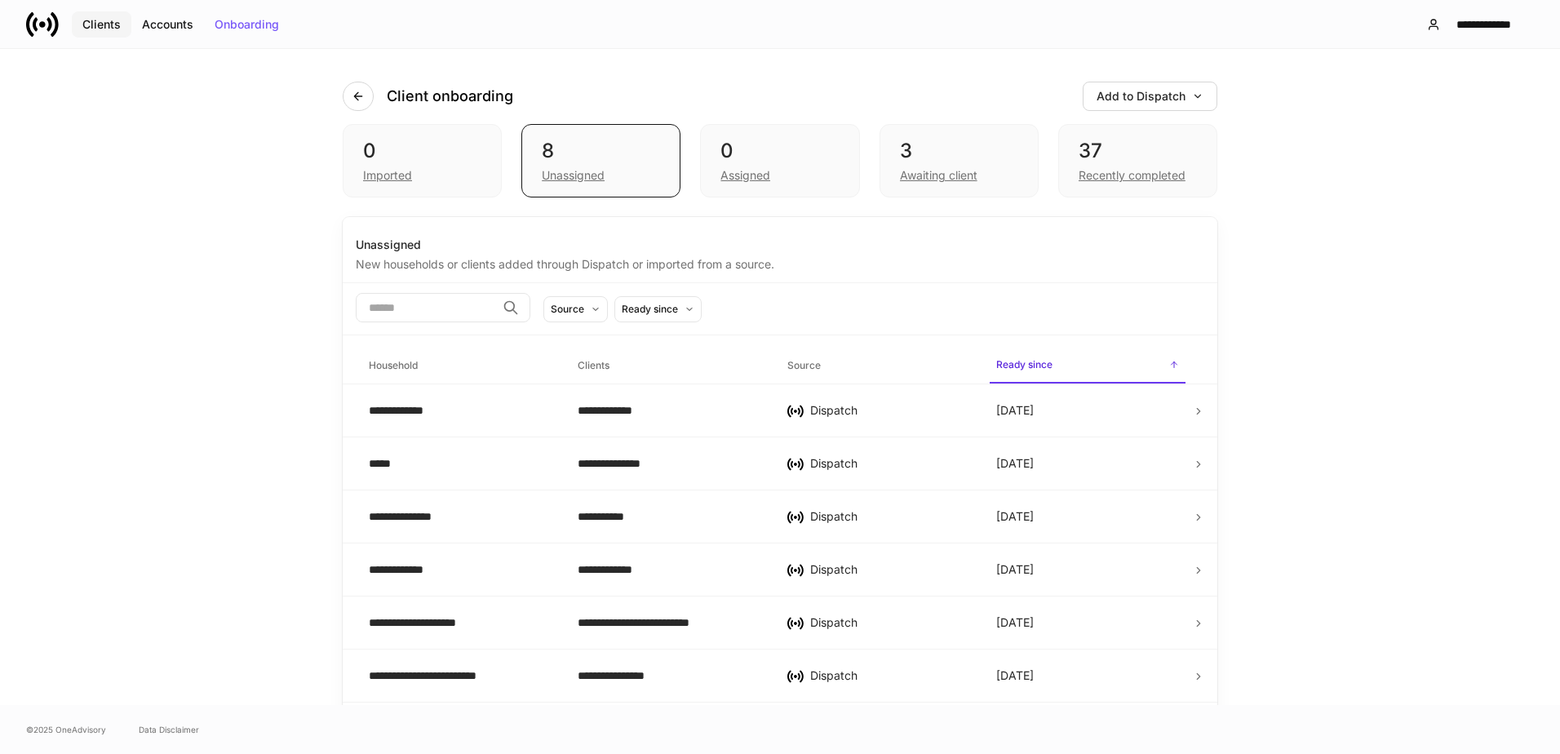
click at [102, 24] on div "Clients" at bounding box center [101, 24] width 38 height 11
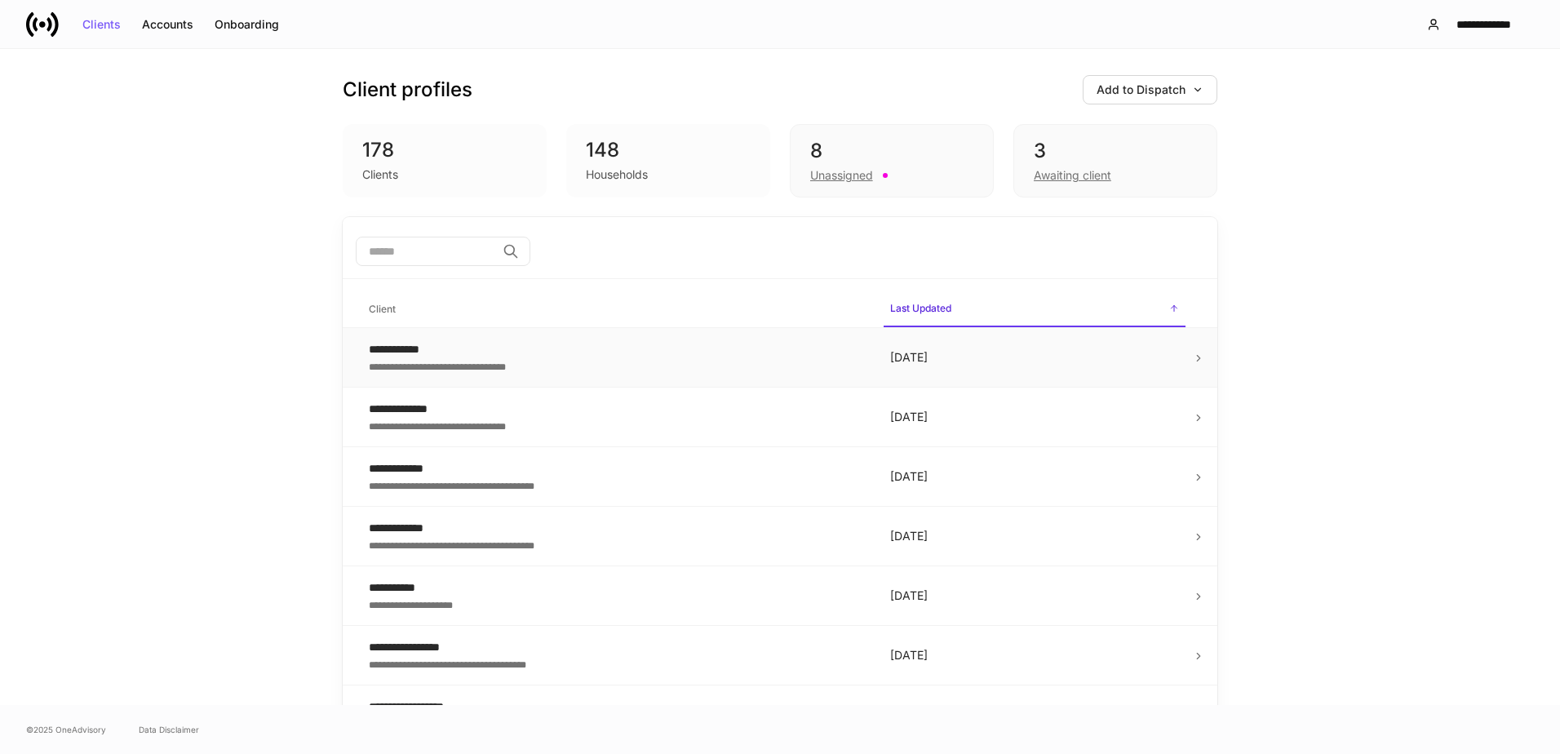
click at [500, 353] on div "**********" at bounding box center [616, 349] width 495 height 16
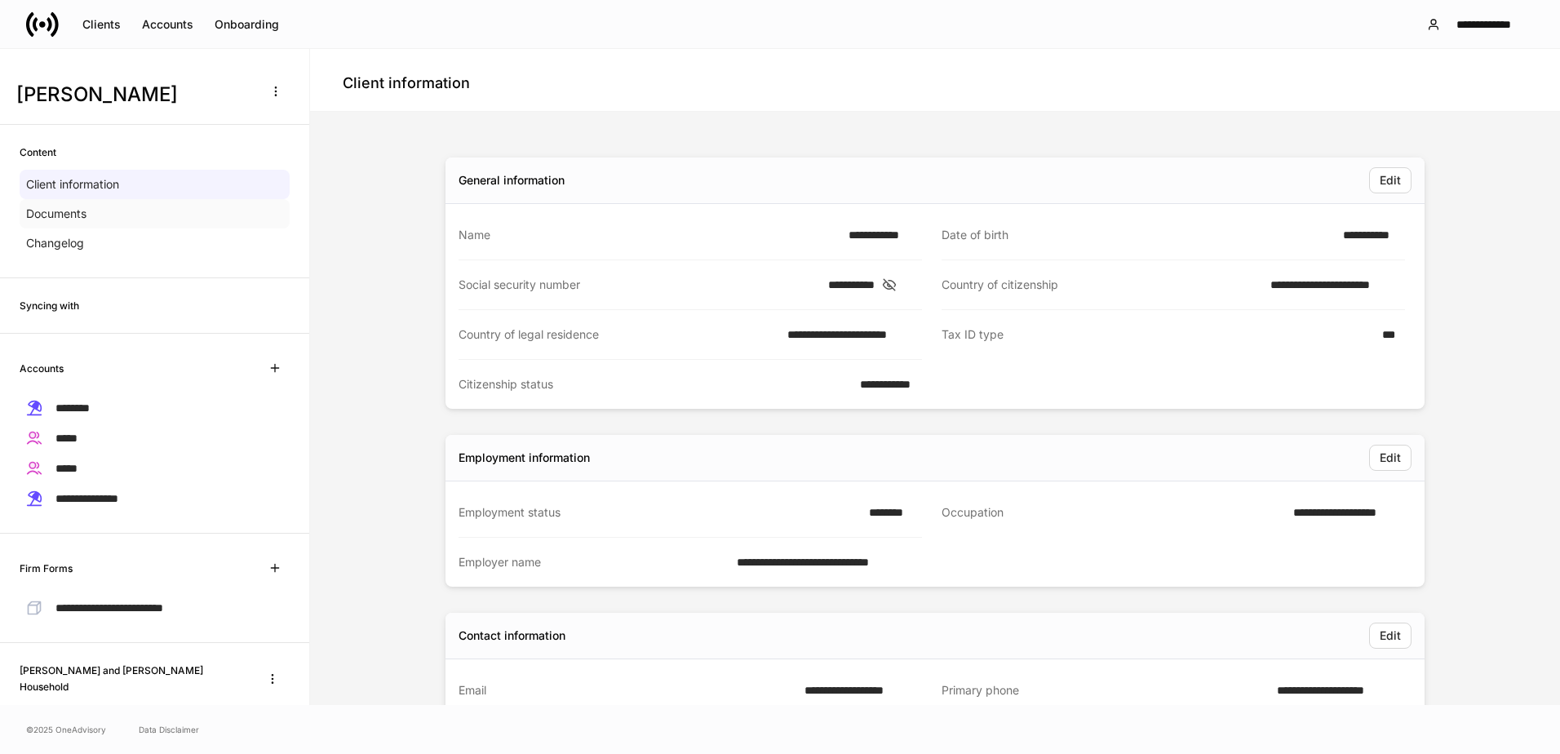
click at [118, 223] on div "Documents" at bounding box center [155, 213] width 270 height 29
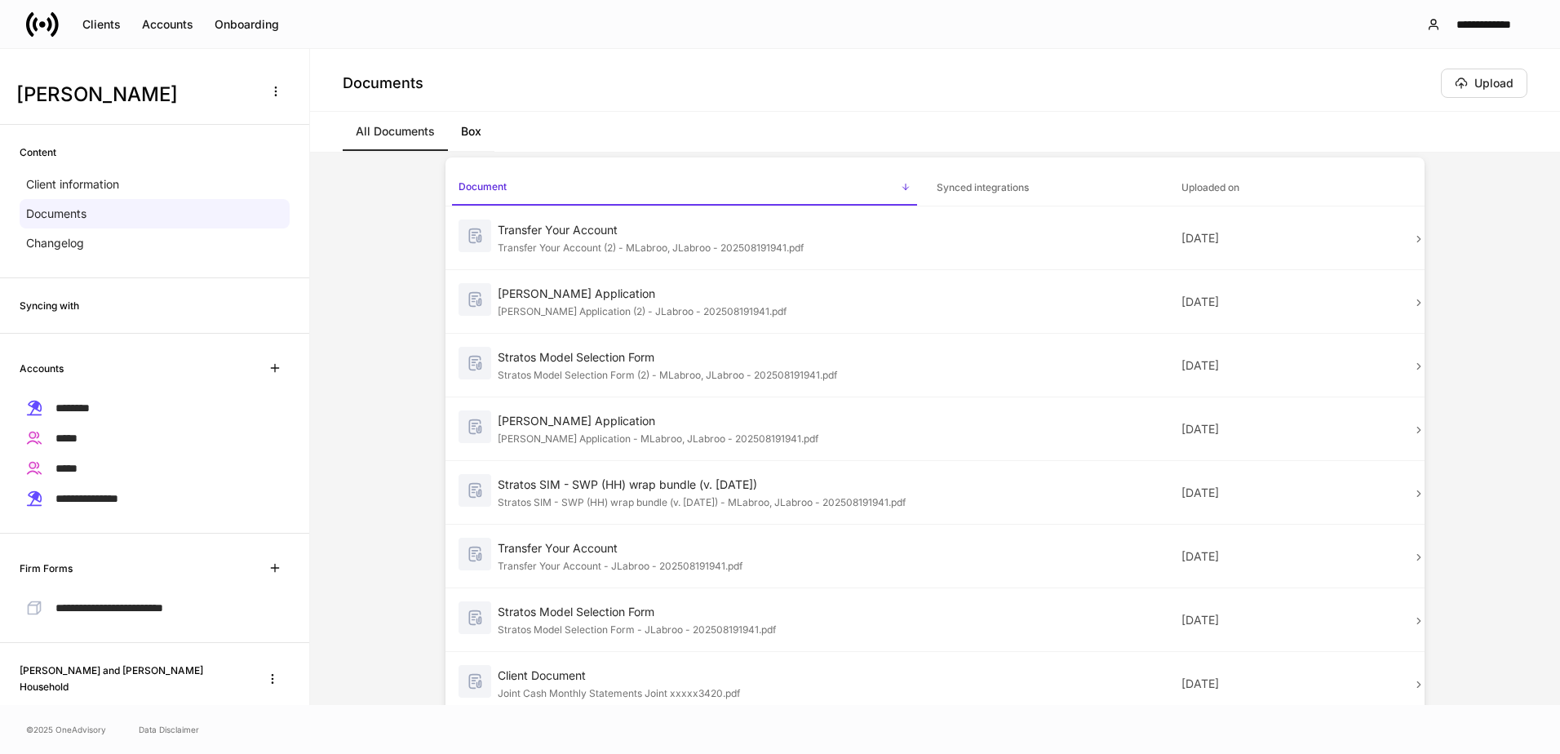
scroll to position [16, 0]
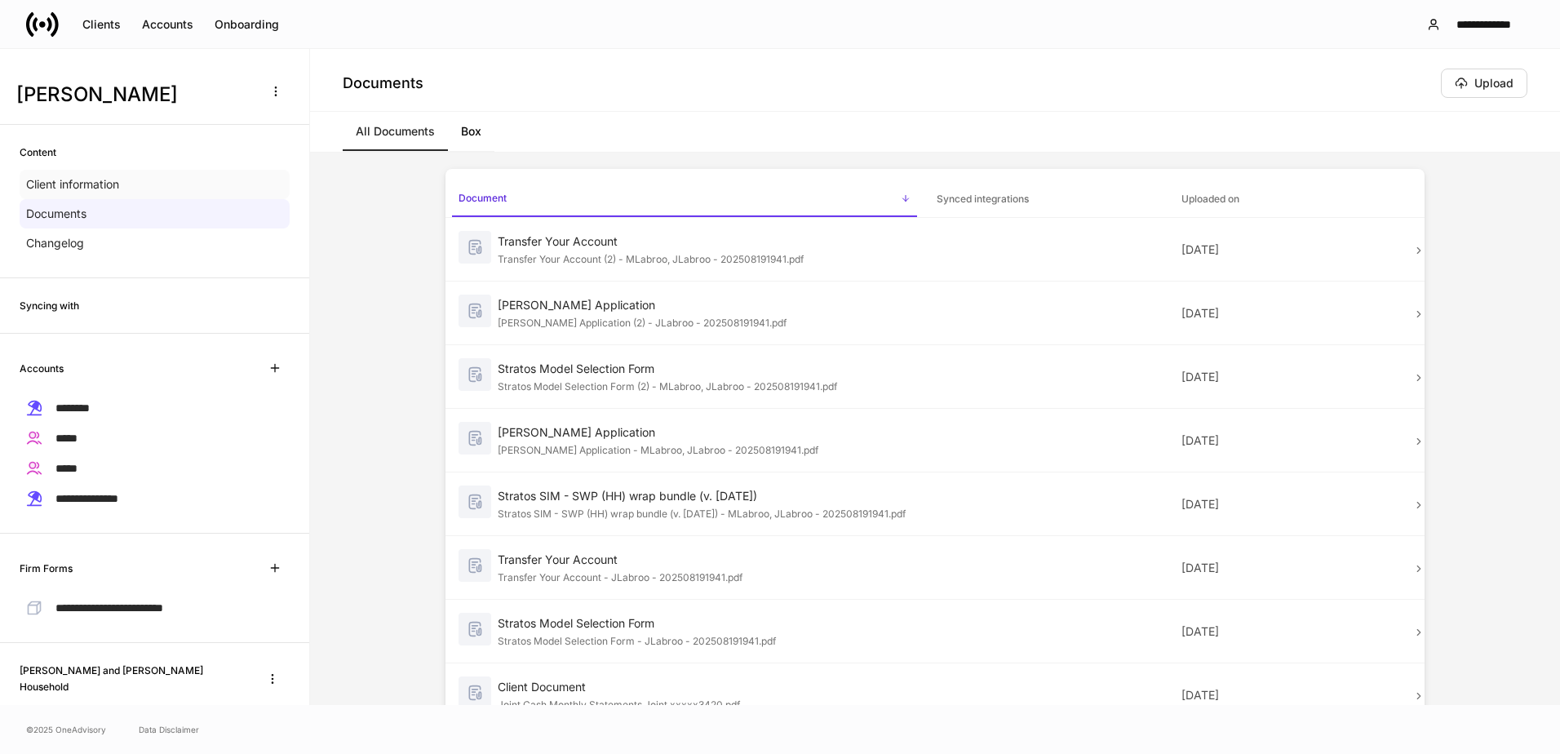
click at [119, 187] on p "Client information" at bounding box center [72, 184] width 93 height 16
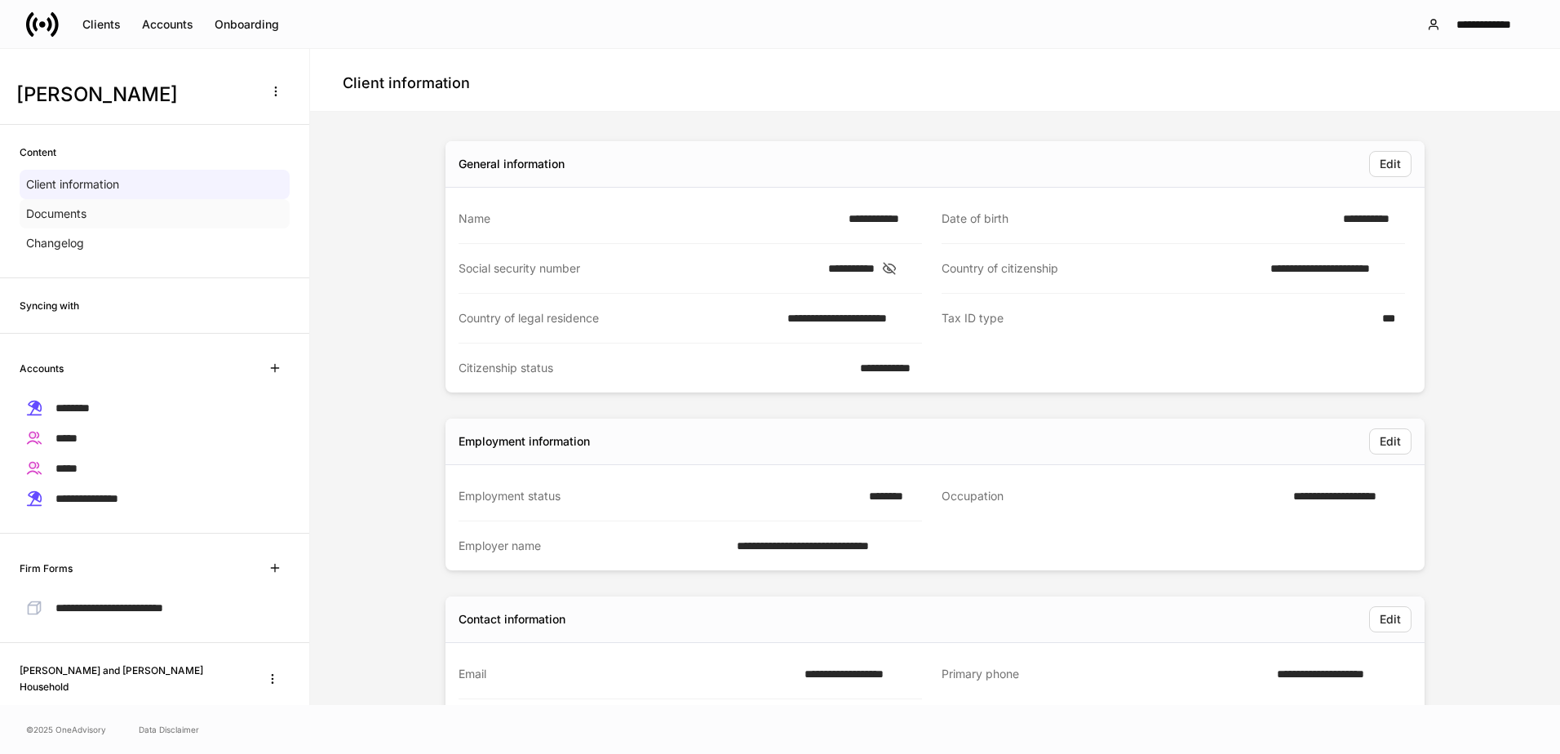
click at [100, 209] on div "Documents" at bounding box center [155, 213] width 270 height 29
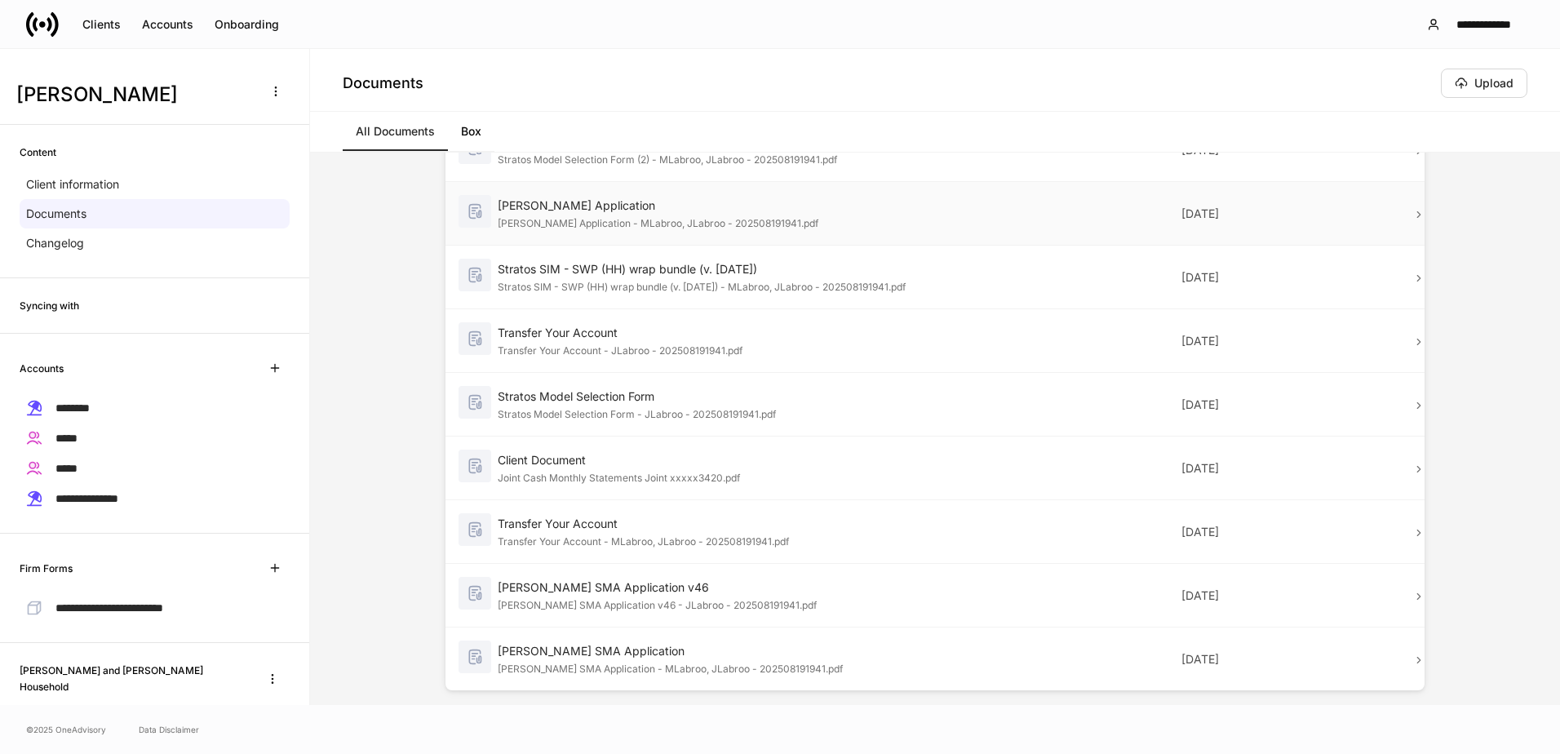
scroll to position [245, 0]
click at [602, 459] on div "Client Document" at bounding box center [704, 459] width 413 height 16
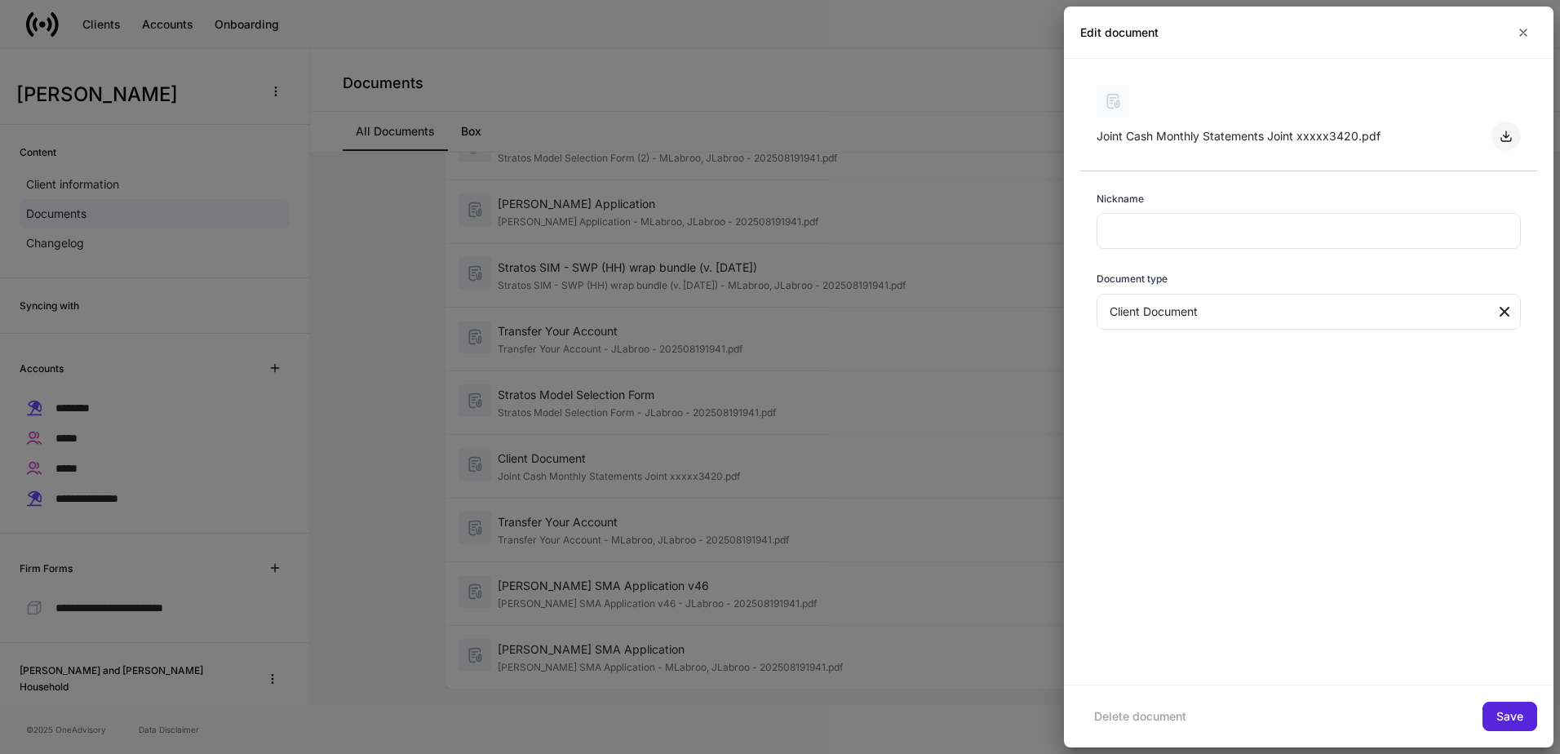
click at [1513, 134] on button "button" at bounding box center [1506, 136] width 29 height 29
drag, startPoint x: 746, startPoint y: 51, endPoint x: 689, endPoint y: 51, distance: 57.1
click at [740, 50] on div at bounding box center [780, 377] width 1560 height 754
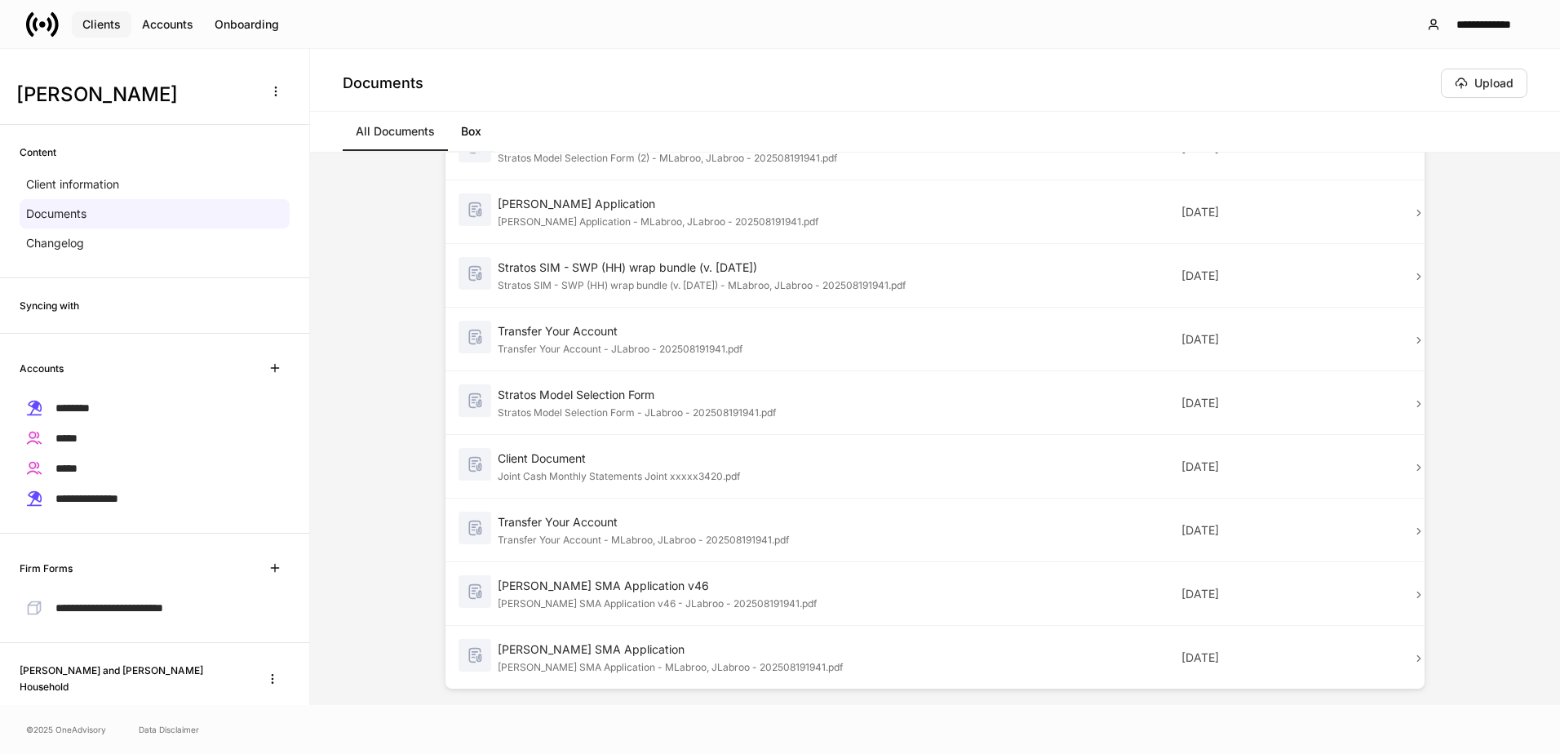
click at [105, 24] on div "Clients" at bounding box center [101, 24] width 38 height 11
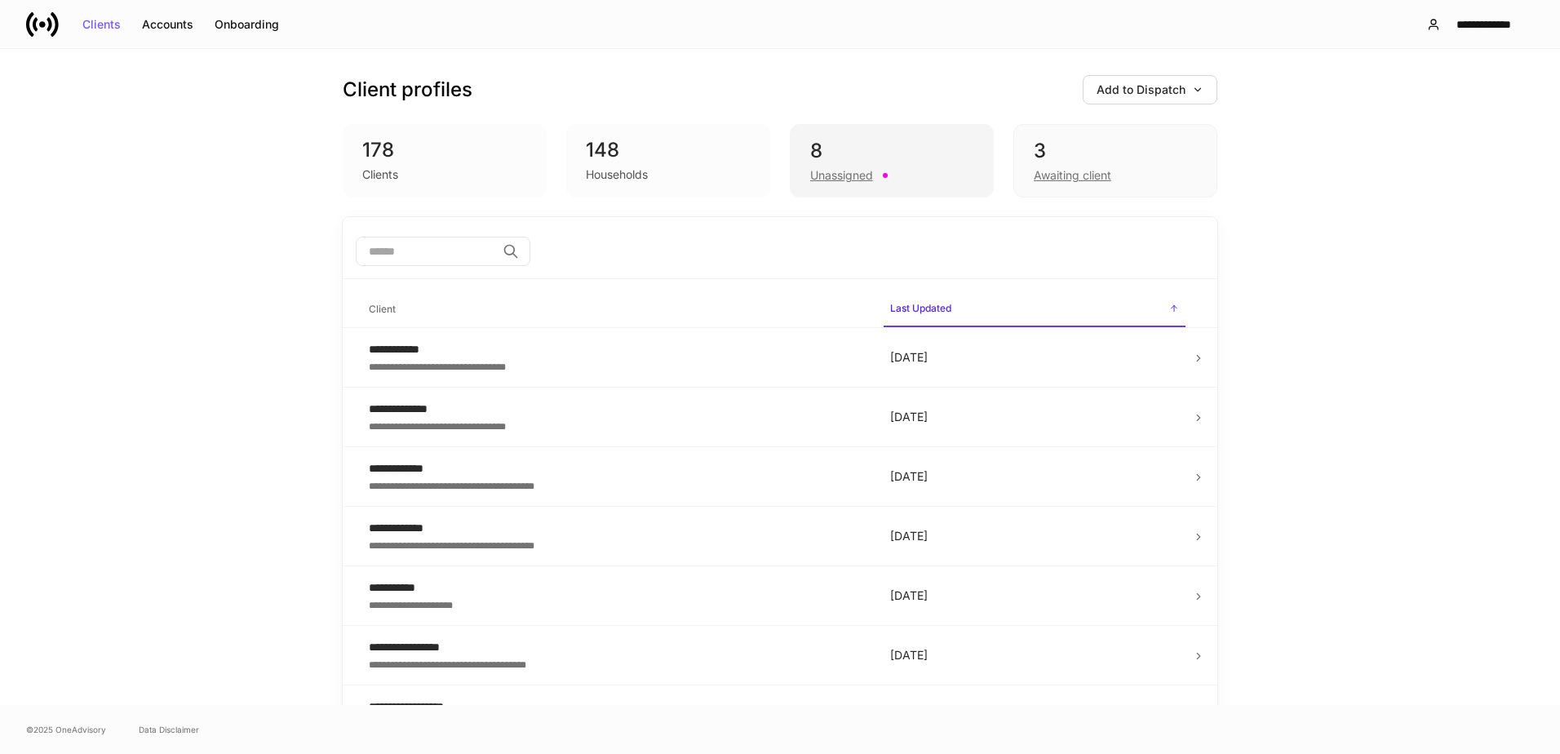
click at [895, 155] on div "8" at bounding box center [891, 151] width 163 height 26
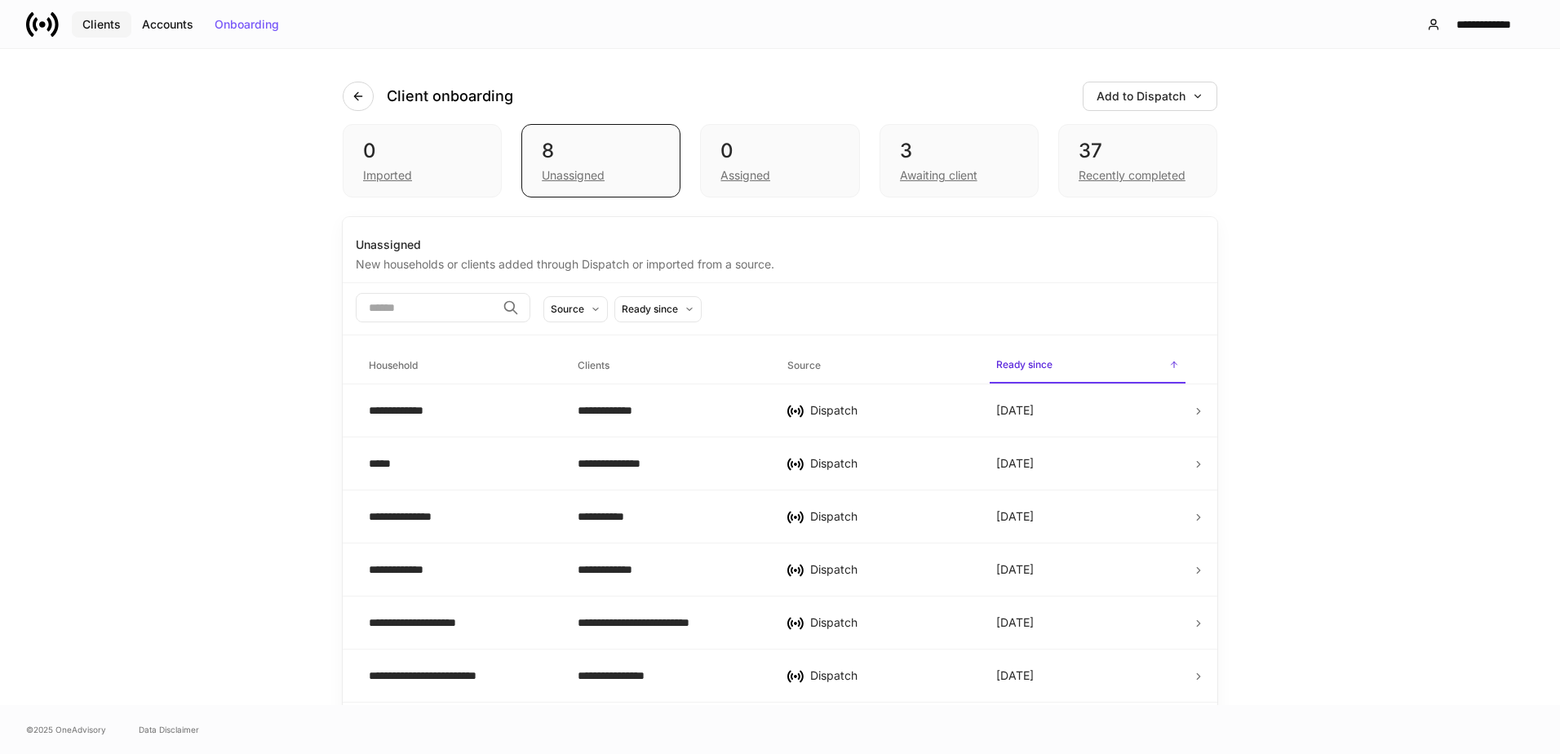
click at [82, 25] on div "Clients" at bounding box center [101, 24] width 38 height 11
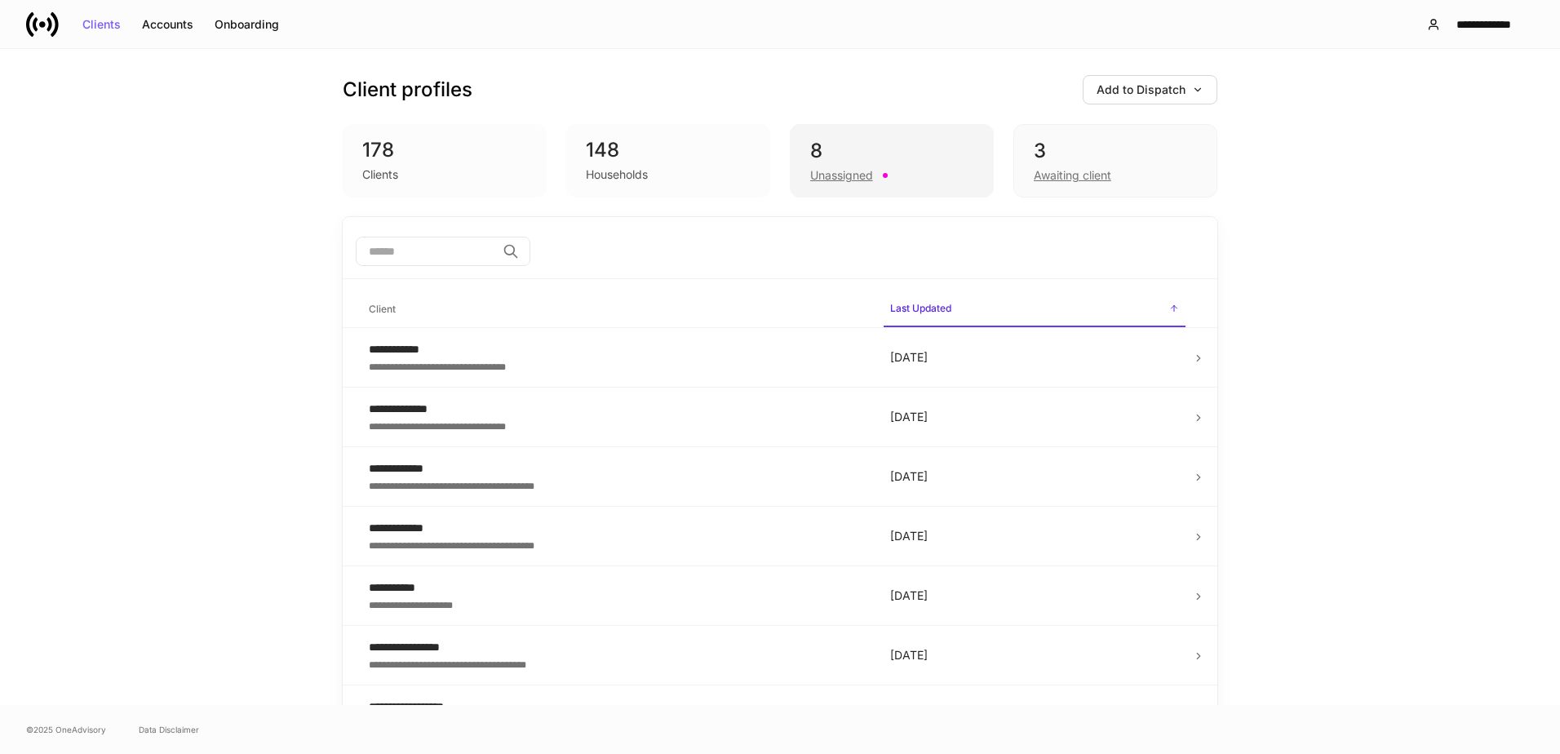
click at [890, 144] on div "8" at bounding box center [891, 151] width 163 height 26
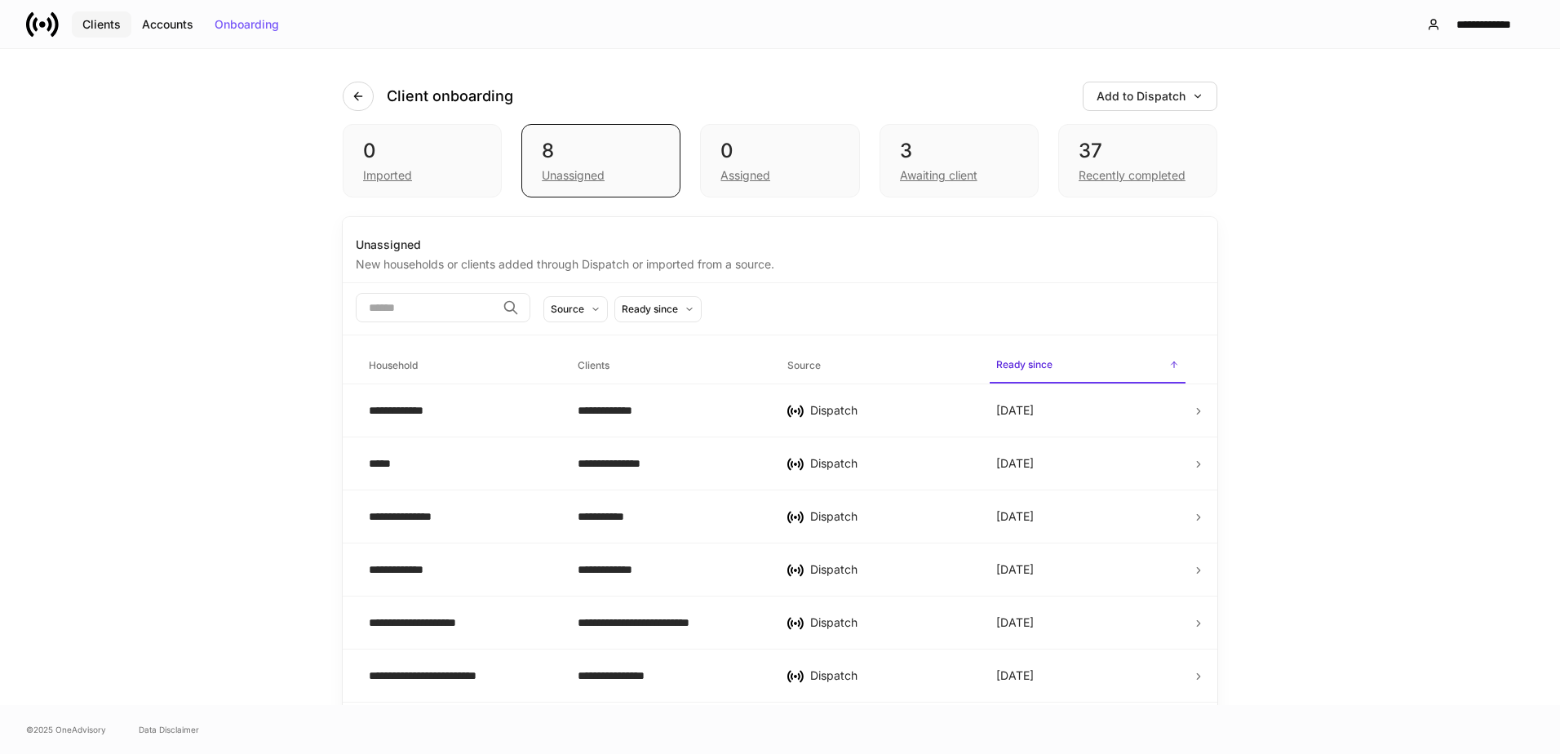
click at [89, 22] on div "Clients" at bounding box center [101, 24] width 38 height 11
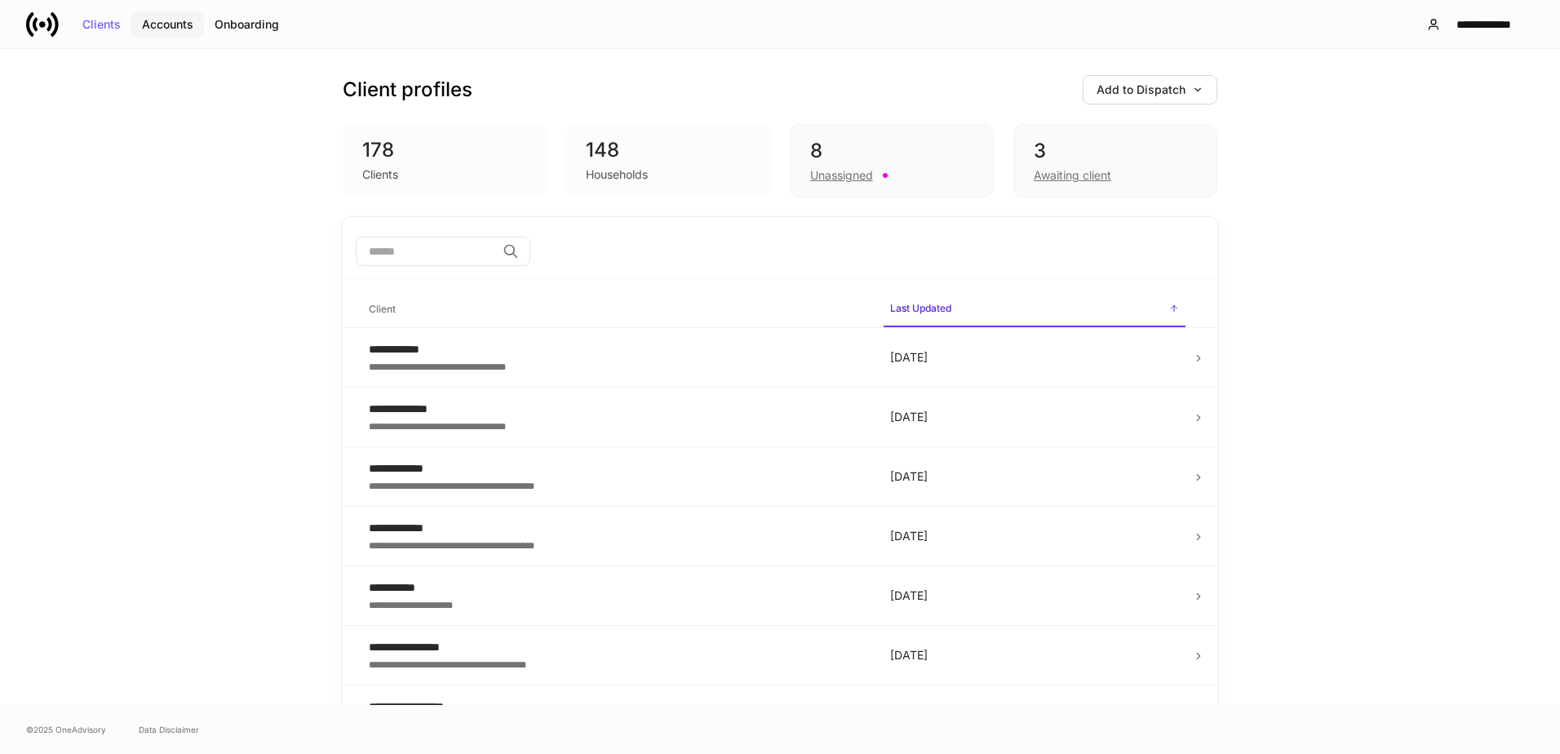
click at [176, 21] on div "Accounts" at bounding box center [167, 24] width 51 height 11
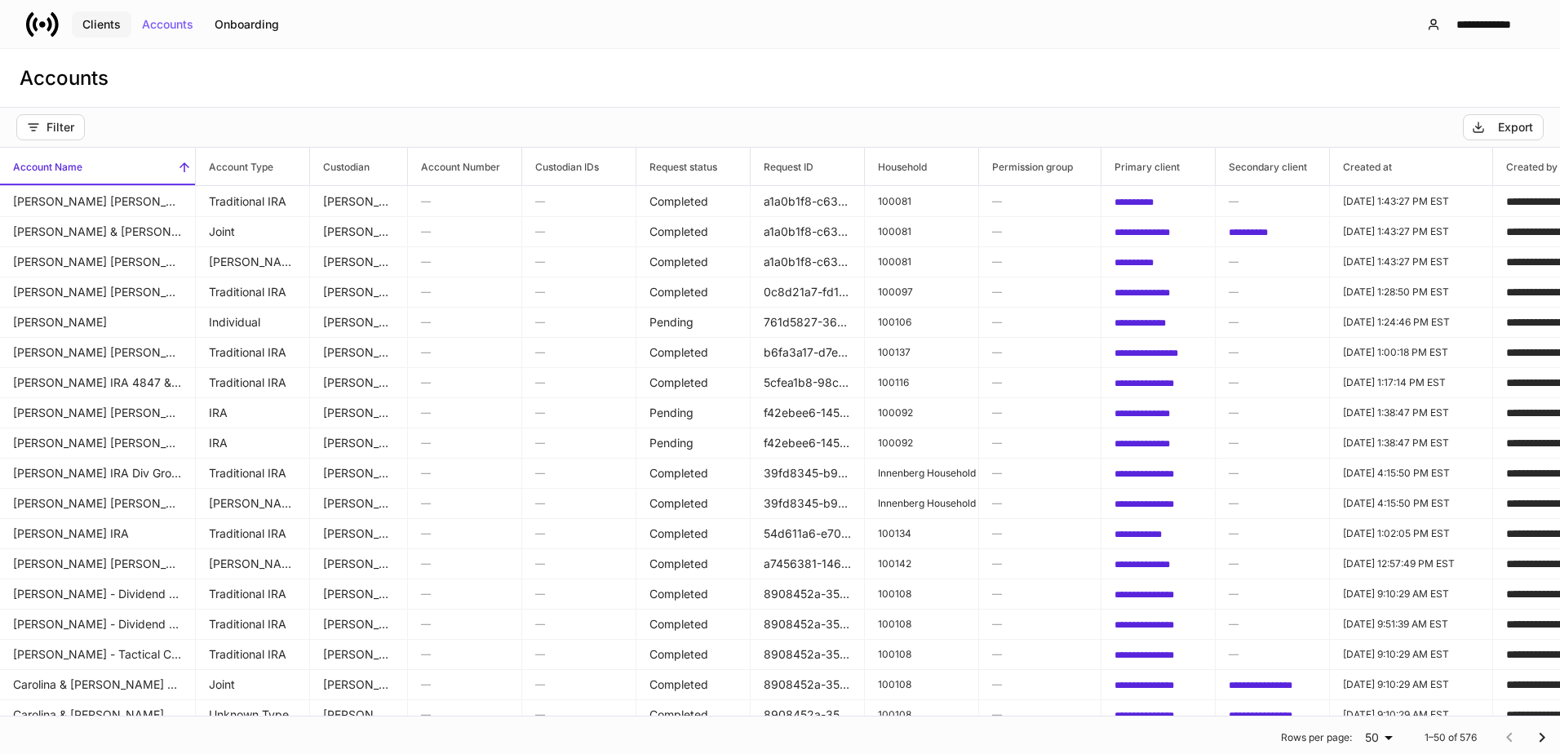
click at [94, 24] on div "Clients" at bounding box center [101, 24] width 38 height 11
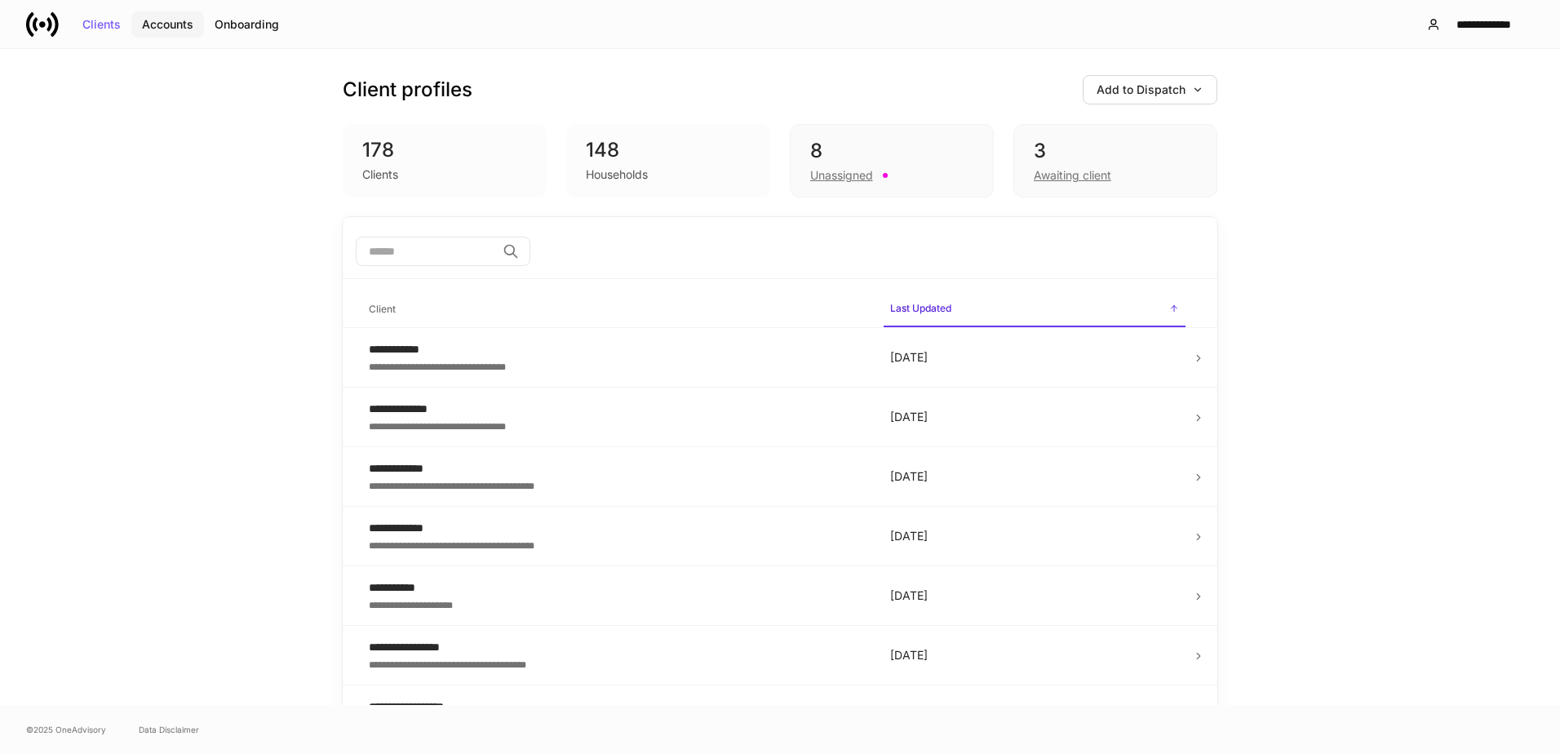
click at [168, 27] on div "Accounts" at bounding box center [167, 24] width 51 height 11
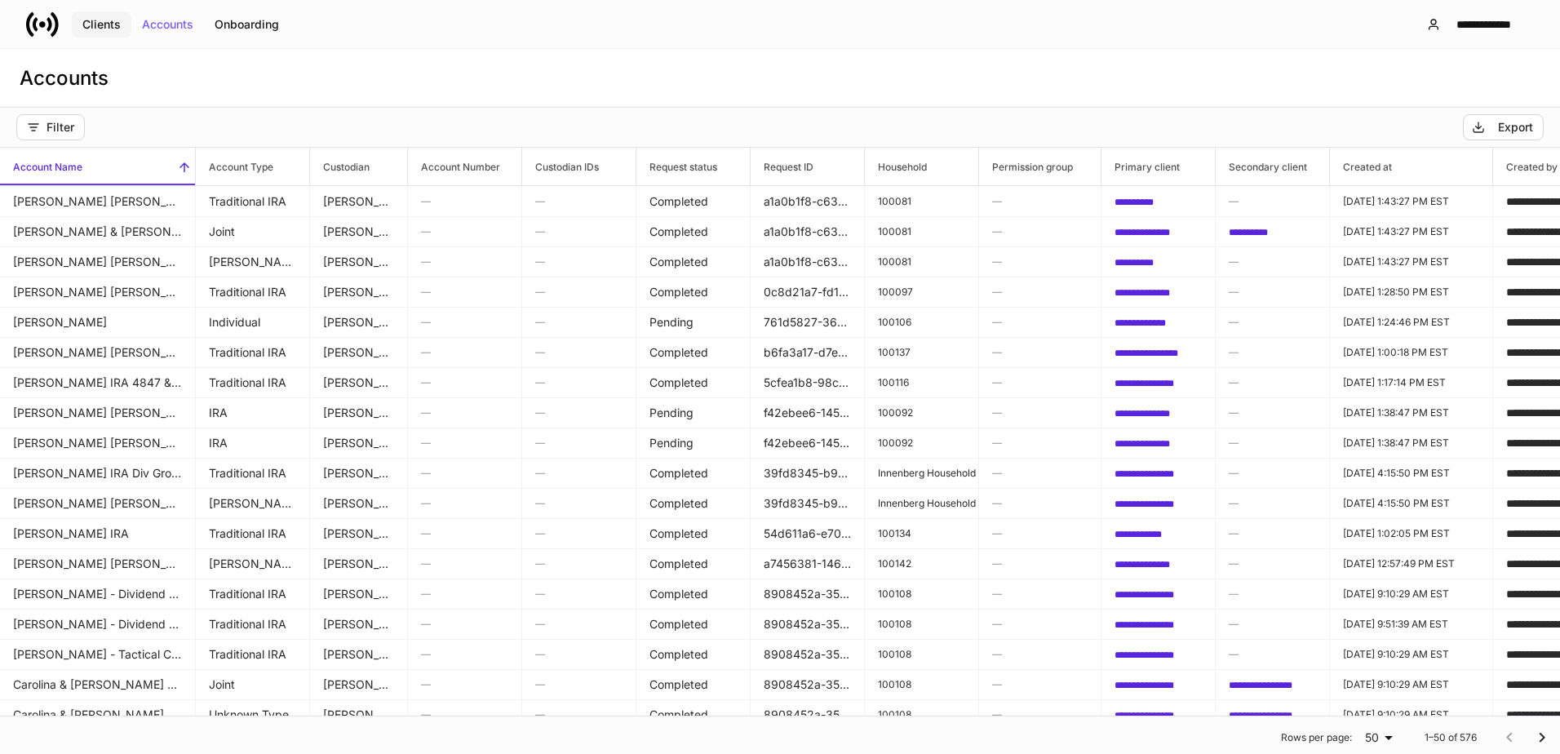
click at [106, 31] on button "Clients" at bounding box center [102, 24] width 60 height 26
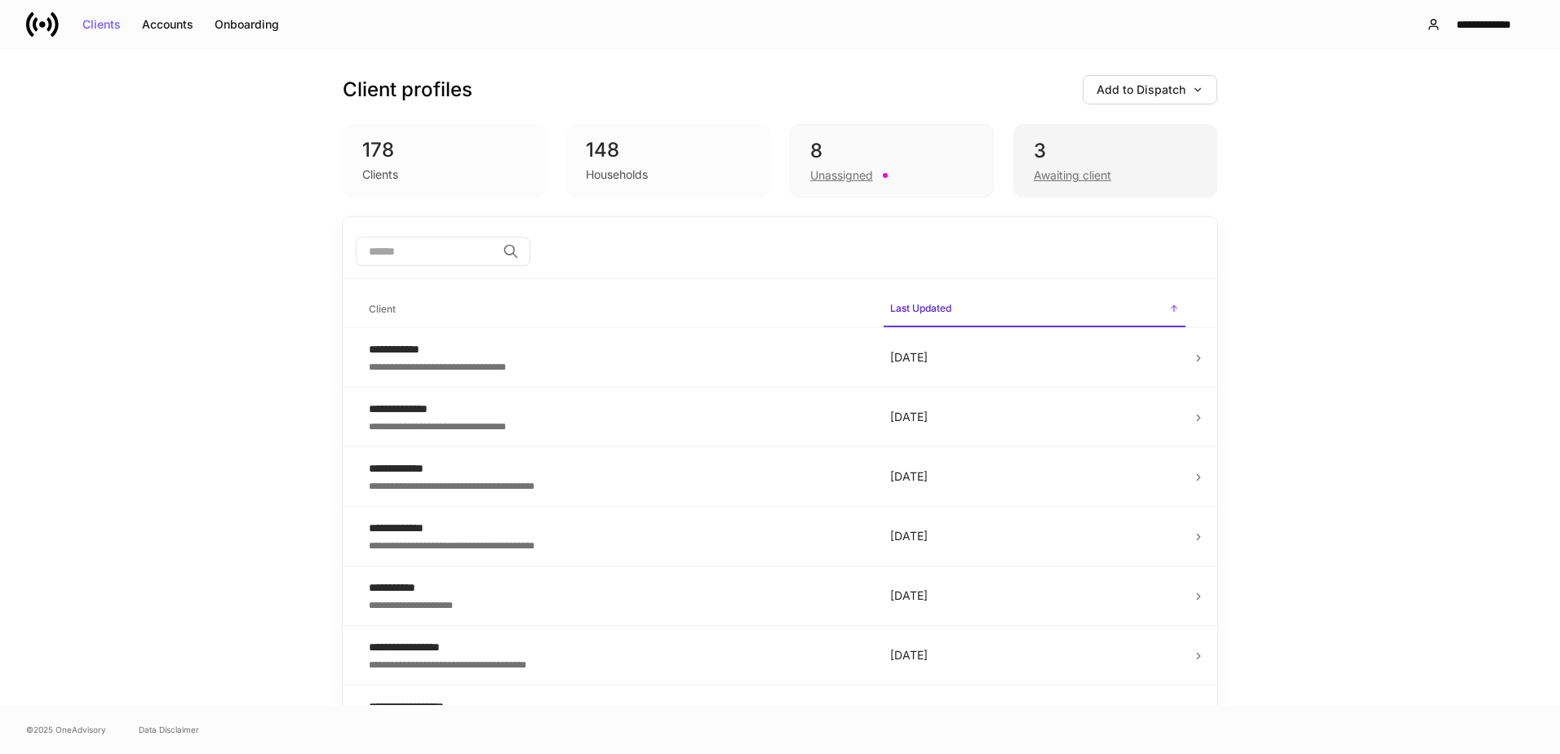
click at [1059, 163] on div "3" at bounding box center [1115, 151] width 163 height 26
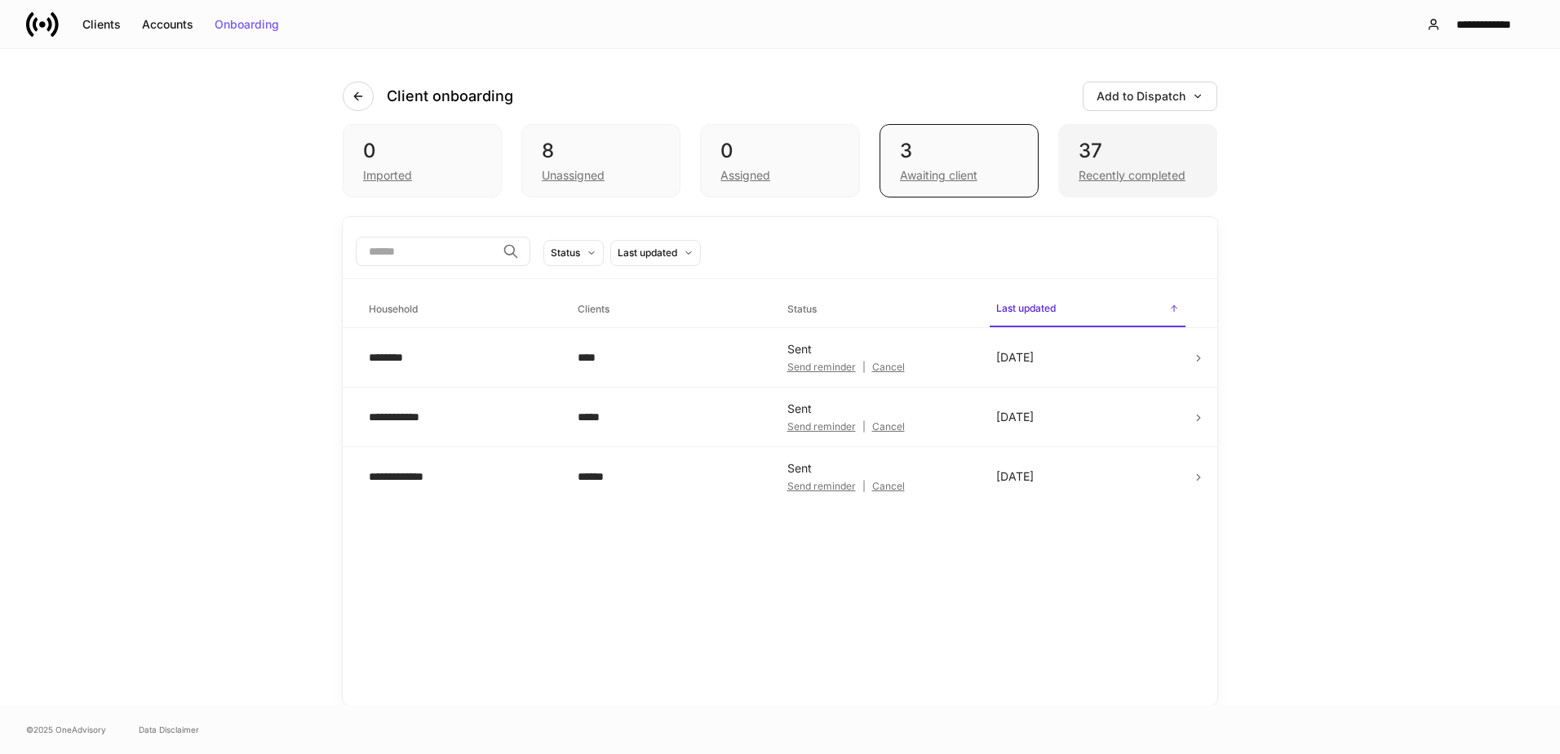
click at [1148, 158] on div "37" at bounding box center [1138, 151] width 118 height 26
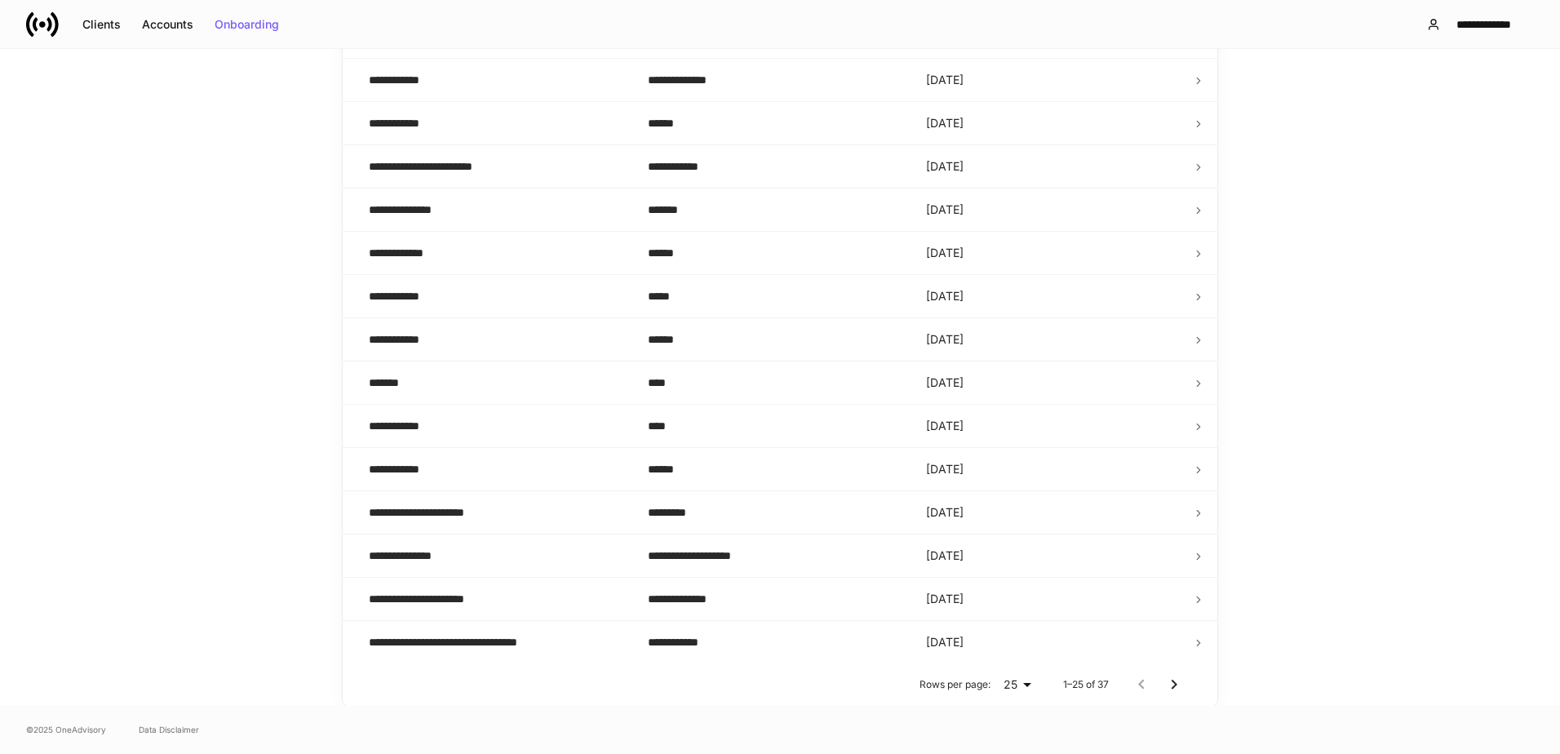
scroll to position [746, 0]
click at [1172, 682] on icon "Go to next page" at bounding box center [1175, 684] width 6 height 10
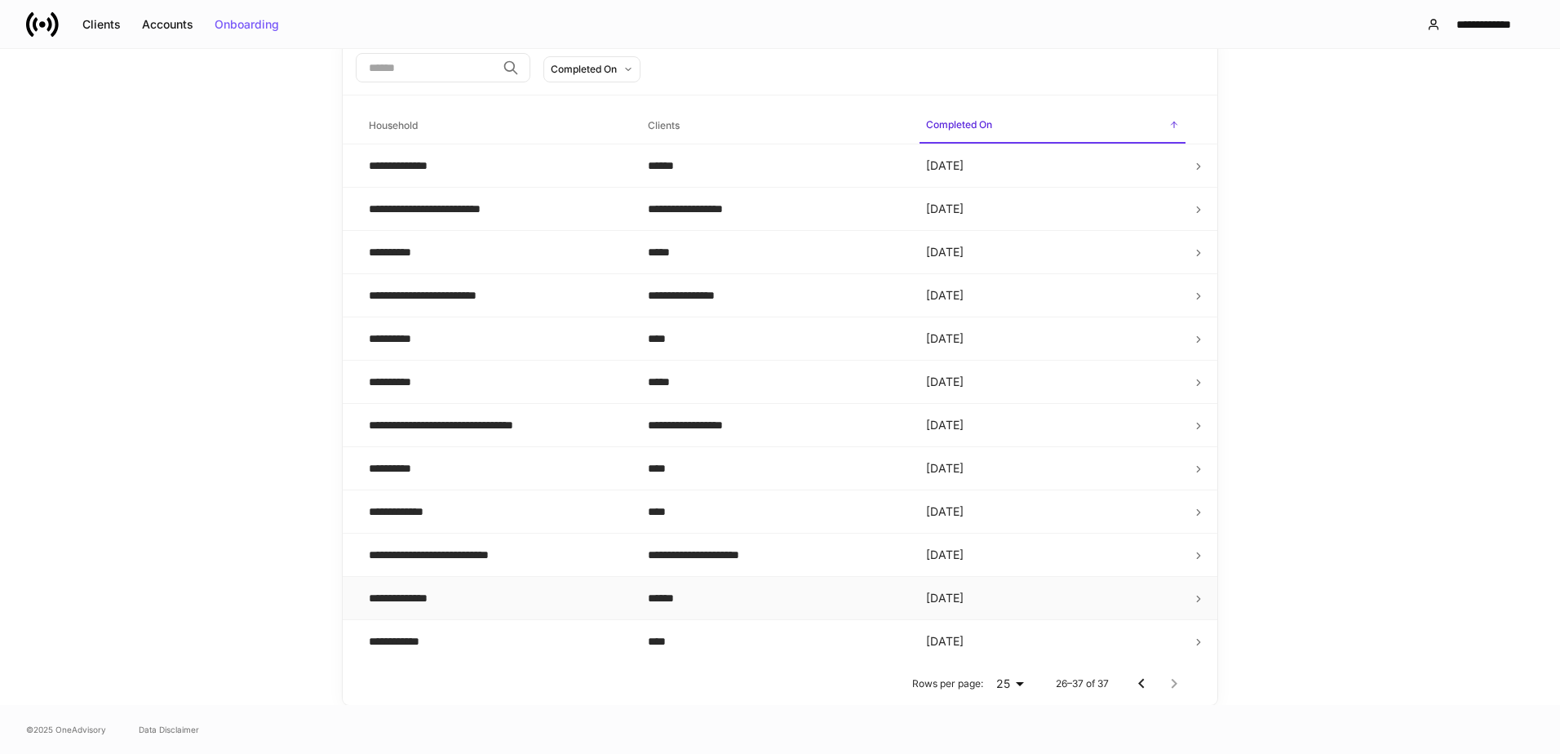
scroll to position [184, 0]
click at [410, 637] on div "**********" at bounding box center [405, 641] width 73 height 16
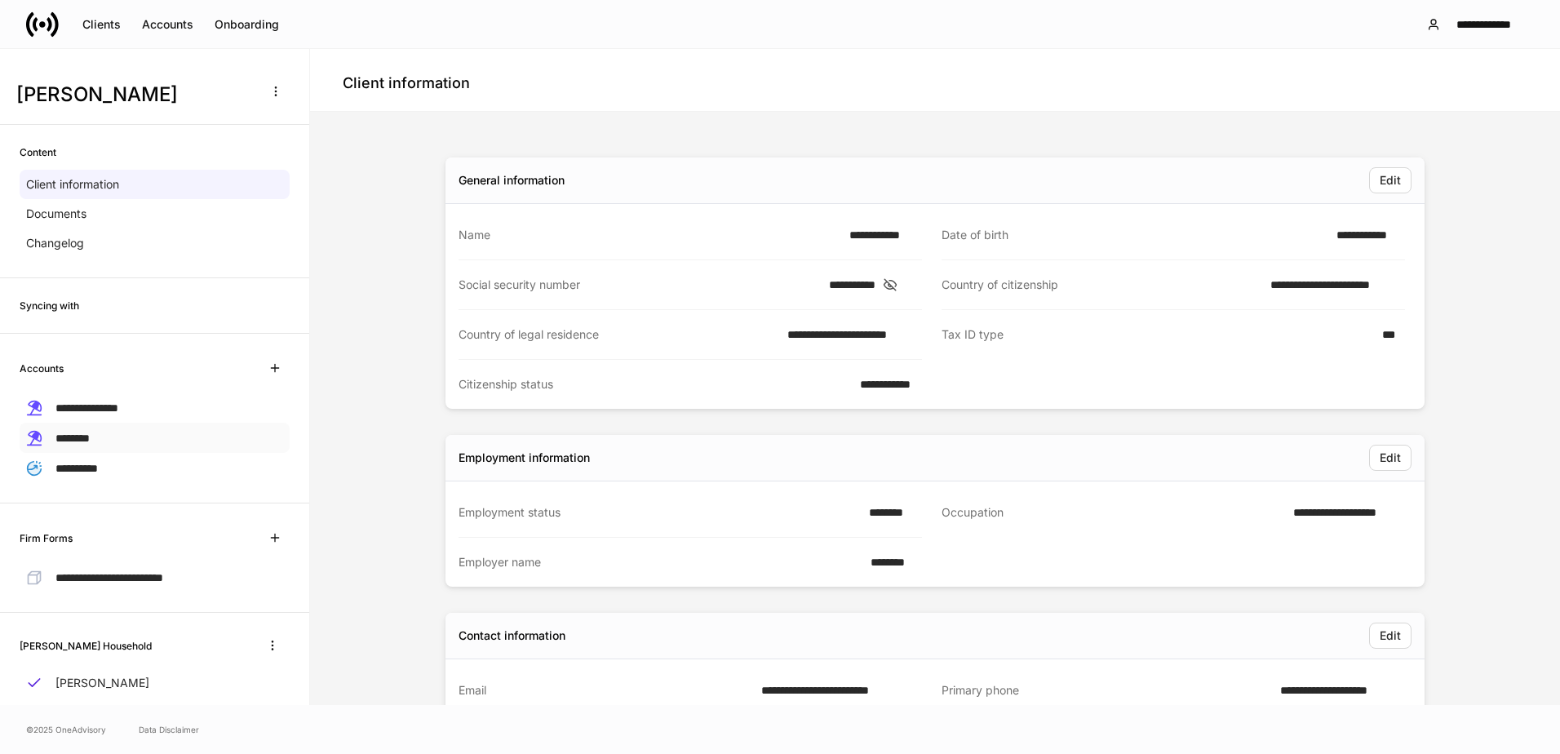
scroll to position [36, 0]
click at [192, 24] on div "Accounts" at bounding box center [167, 24] width 51 height 11
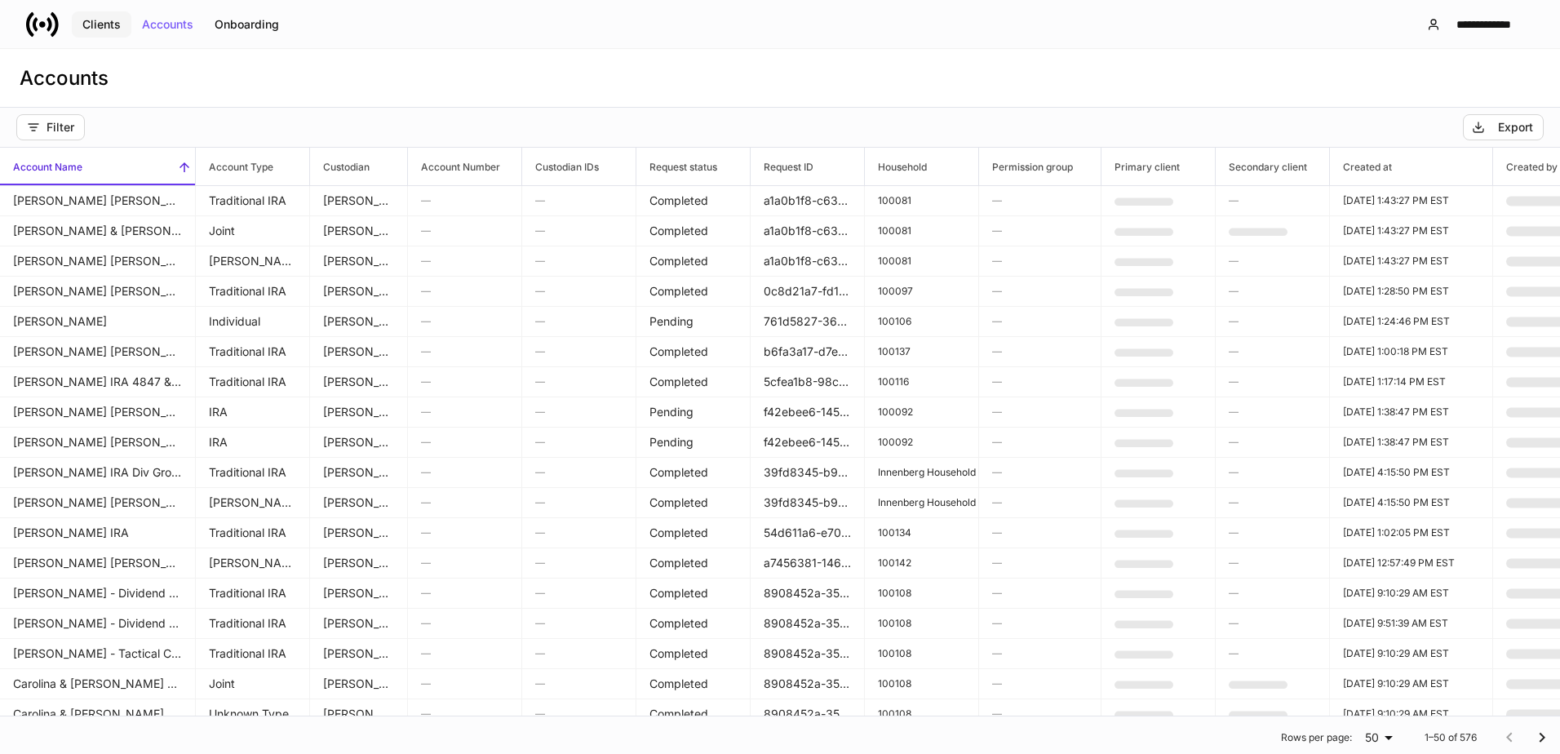
click at [112, 26] on div "Clients" at bounding box center [101, 24] width 38 height 11
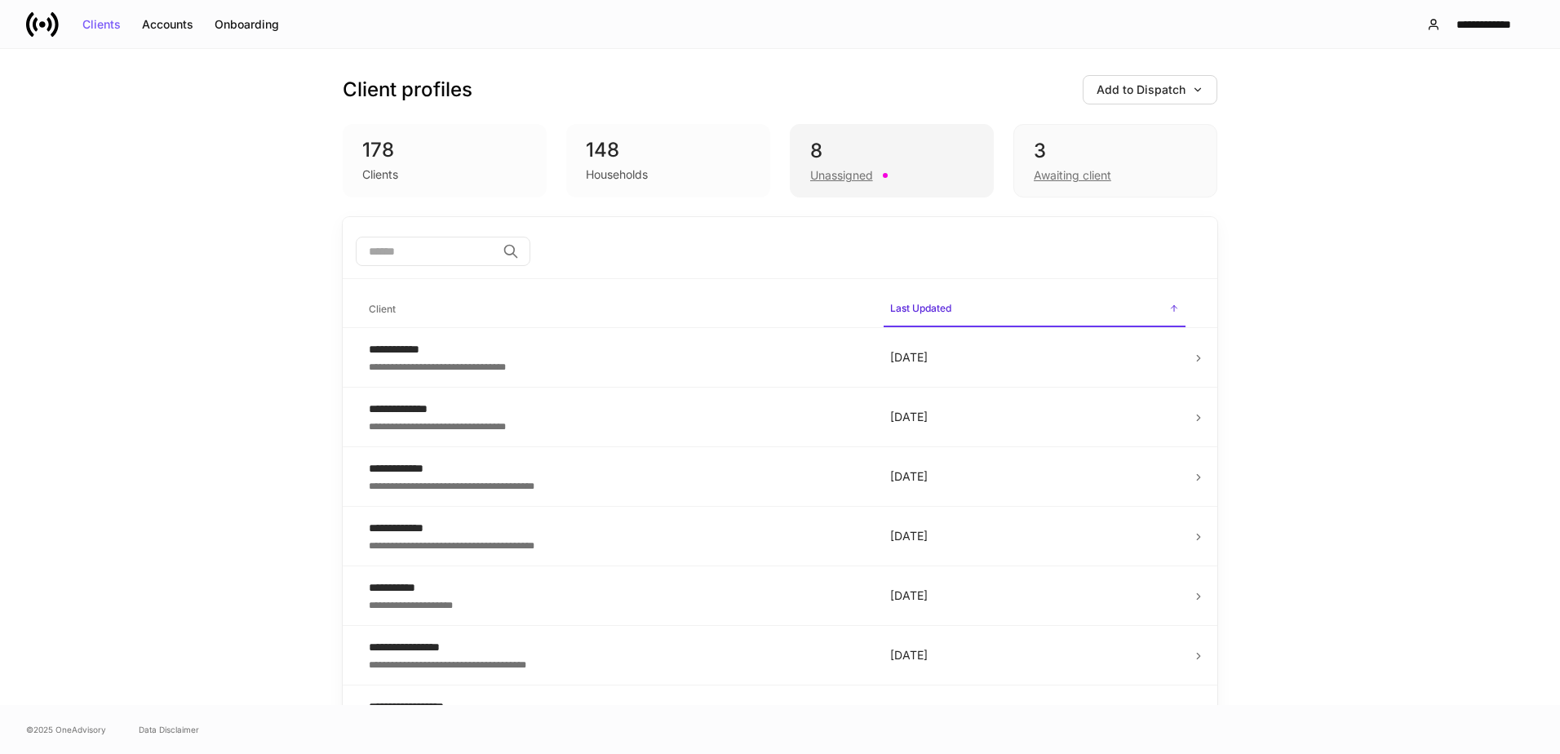
click at [902, 153] on div "8" at bounding box center [891, 151] width 163 height 26
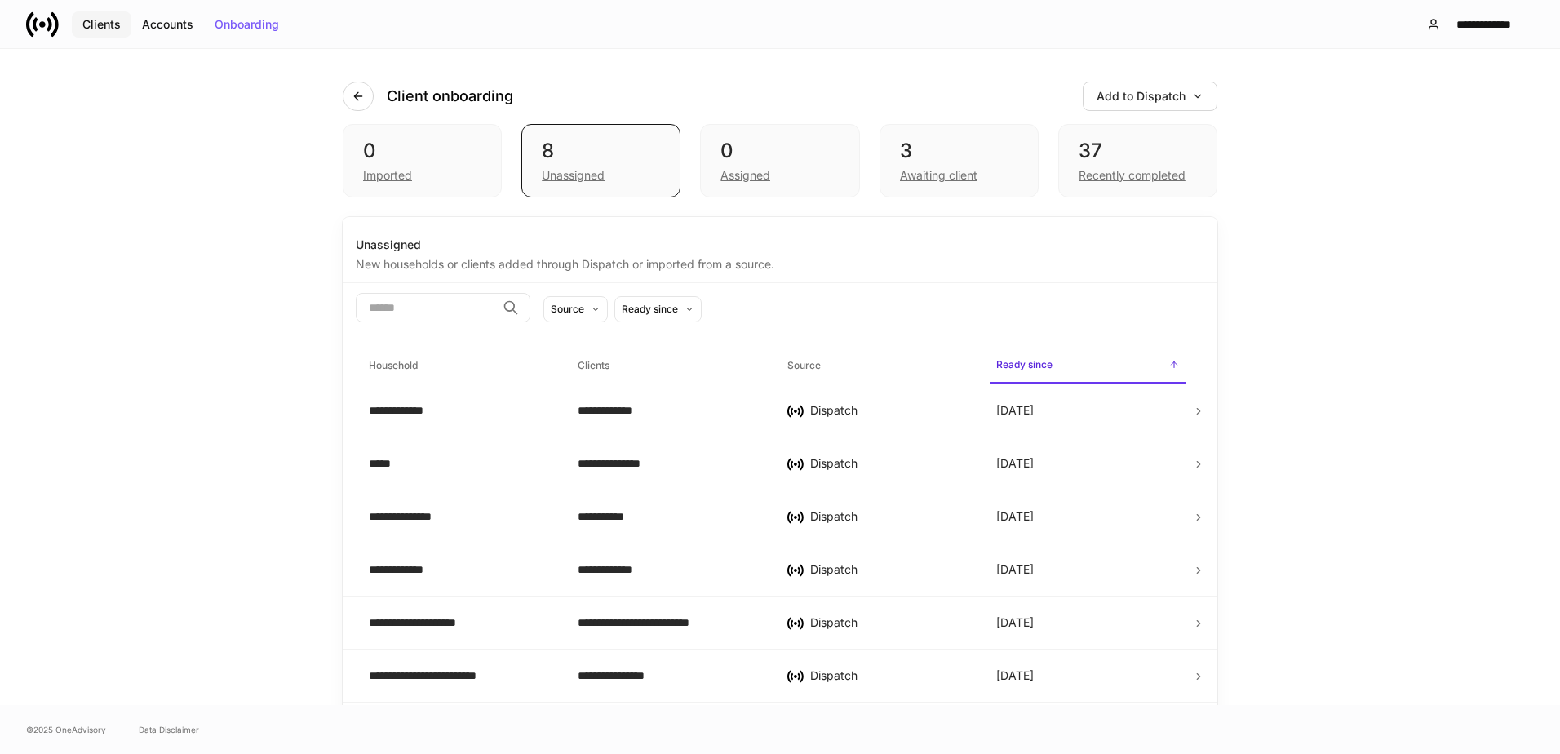
click at [101, 29] on div "Clients" at bounding box center [101, 24] width 38 height 11
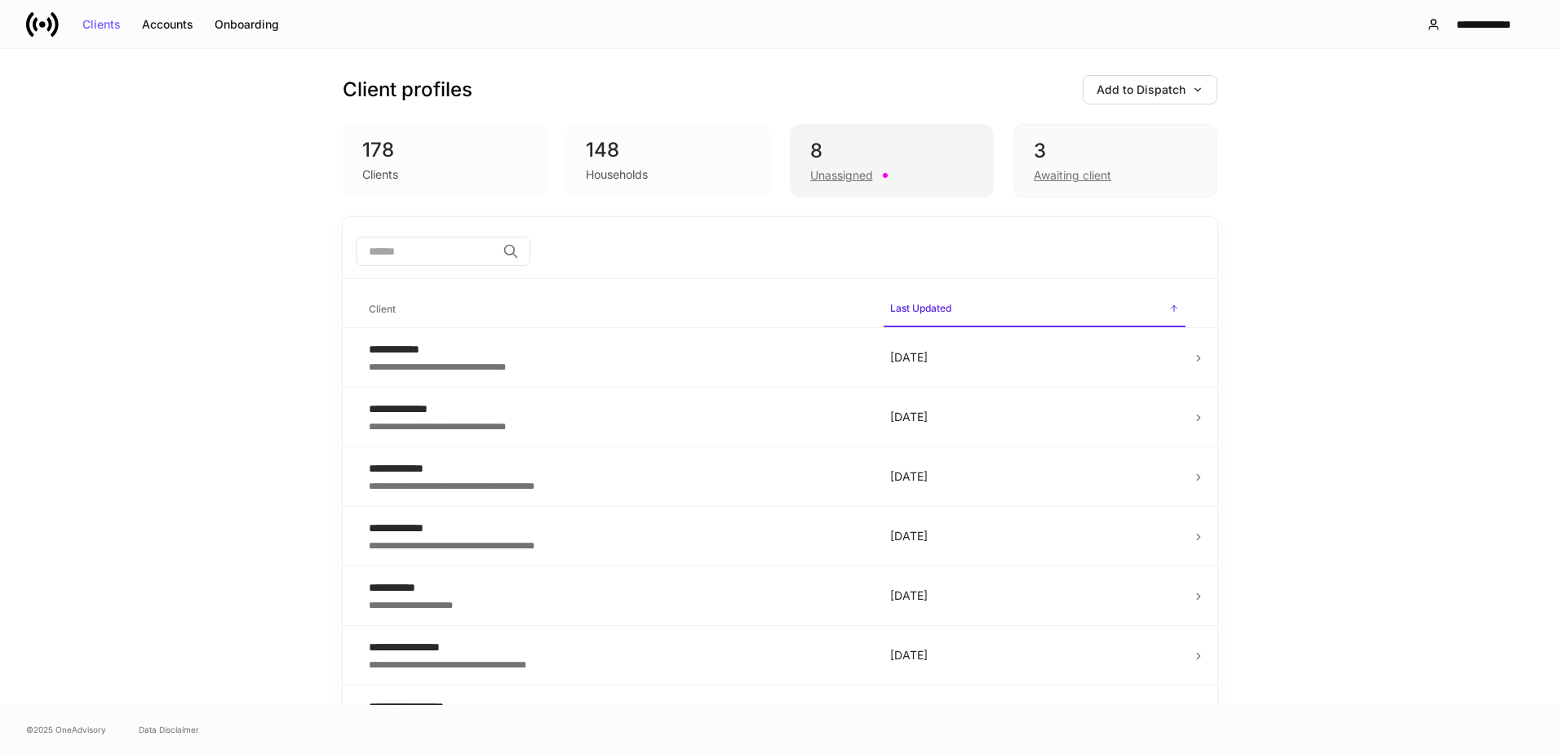
click at [851, 152] on div "8" at bounding box center [891, 151] width 163 height 26
